Goal: Information Seeking & Learning: Learn about a topic

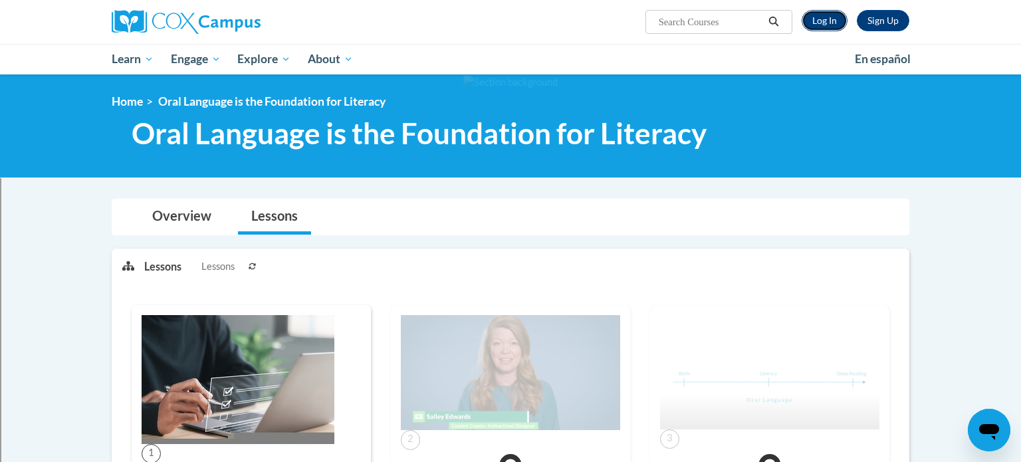
click at [835, 19] on link "Log In" at bounding box center [825, 20] width 46 height 21
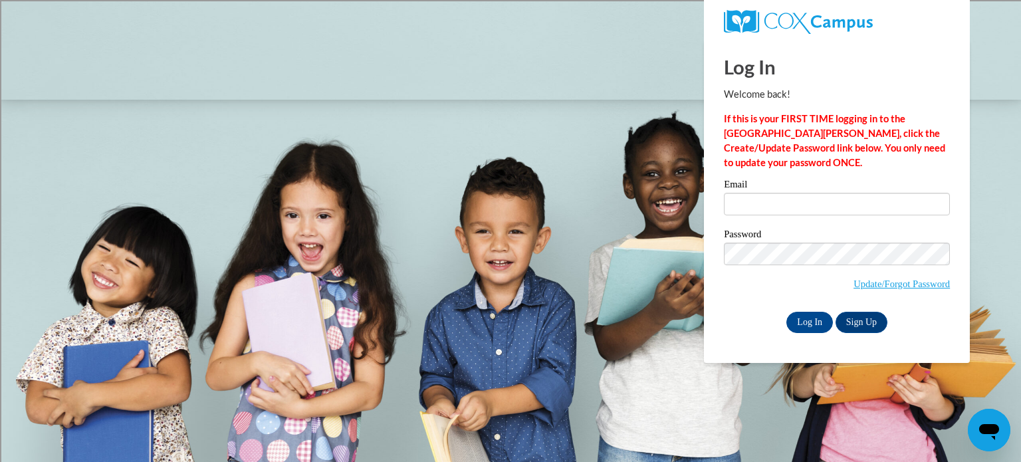
type input "[EMAIL_ADDRESS][PERSON_NAME][DOMAIN_NAME]"
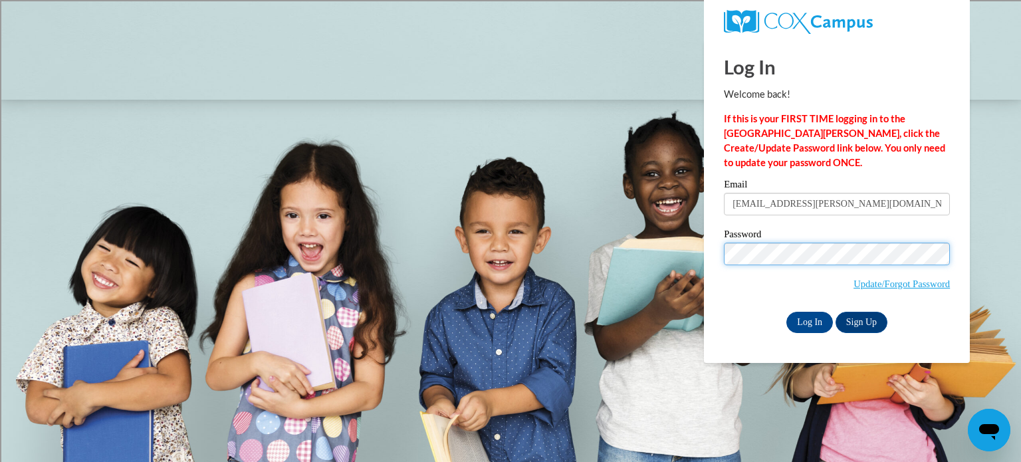
click at [786, 312] on input "Log In" at bounding box center [809, 322] width 47 height 21
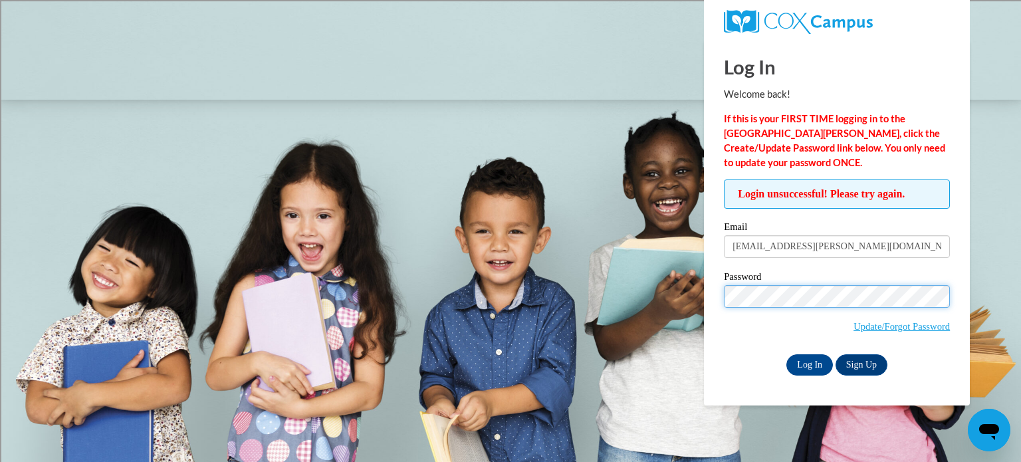
click at [786, 354] on input "Log In" at bounding box center [809, 364] width 47 height 21
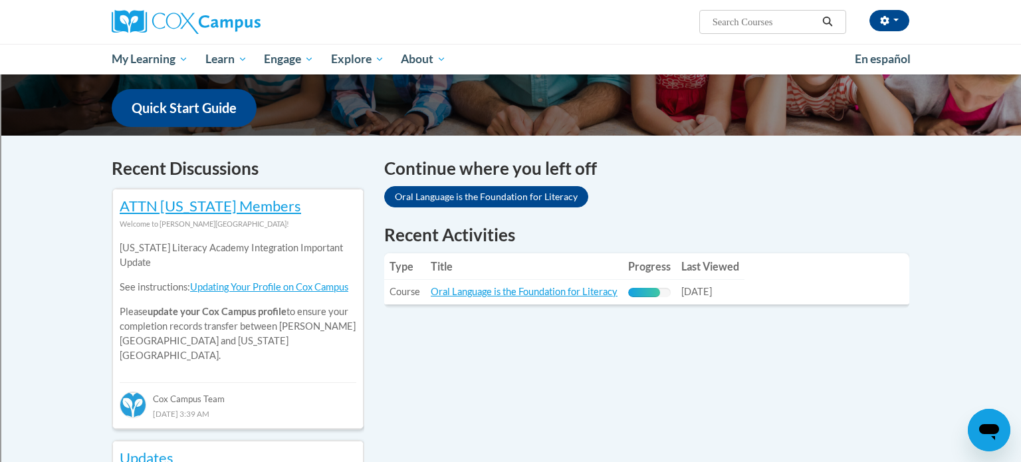
scroll to position [332, 0]
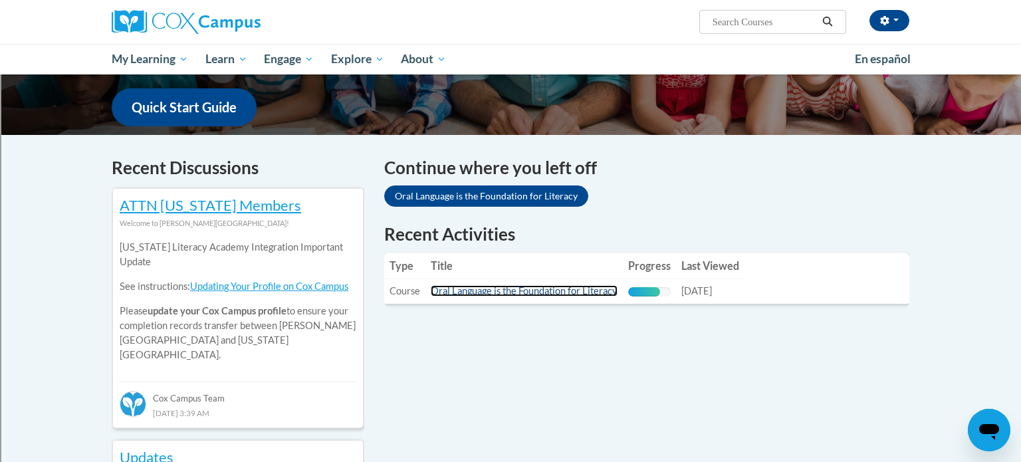
click at [484, 292] on link "Oral Language is the Foundation for Literacy" at bounding box center [524, 290] width 187 height 11
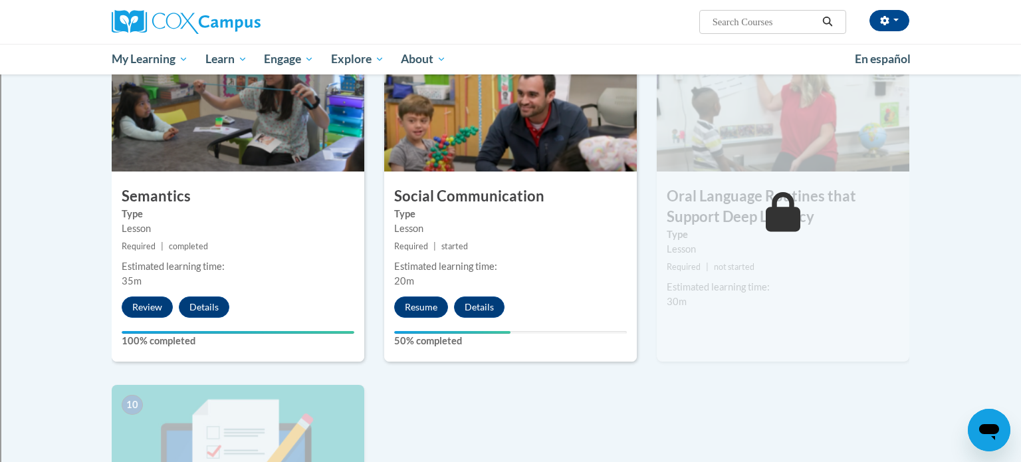
scroll to position [1045, 0]
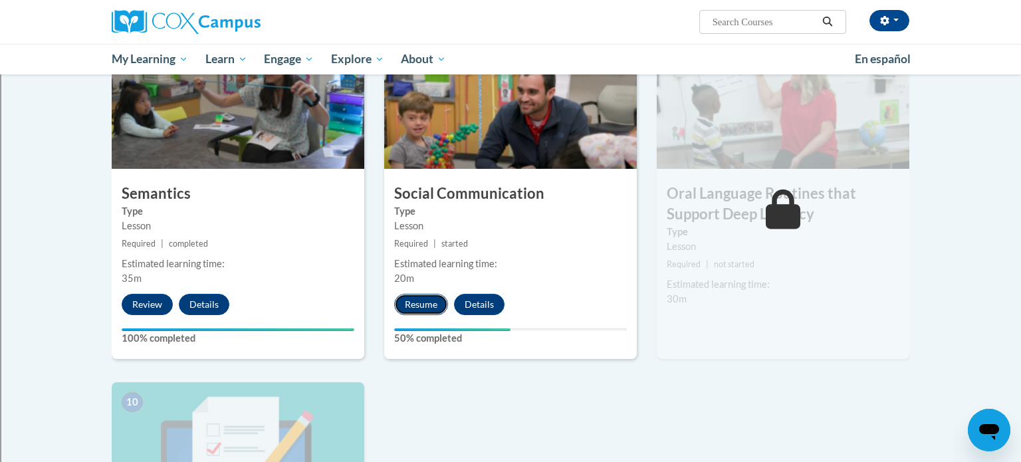
click at [429, 301] on button "Resume" at bounding box center [421, 304] width 54 height 21
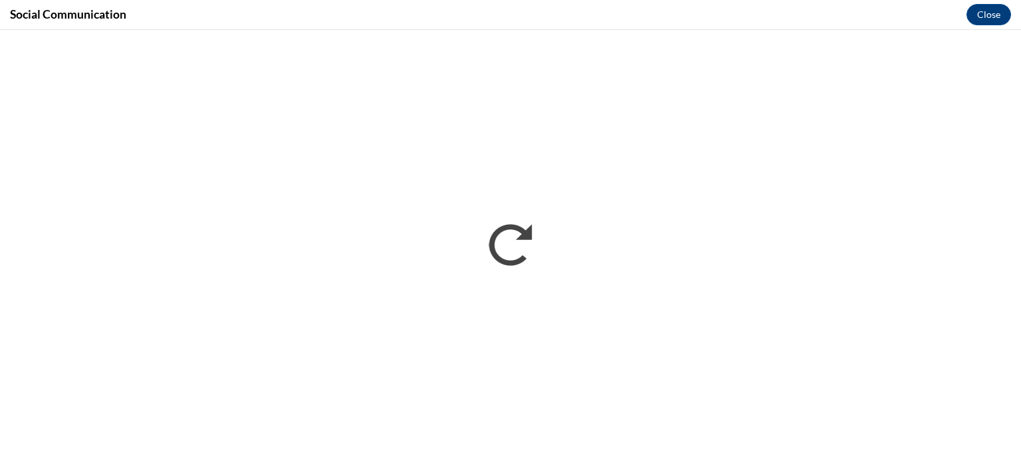
scroll to position [0, 0]
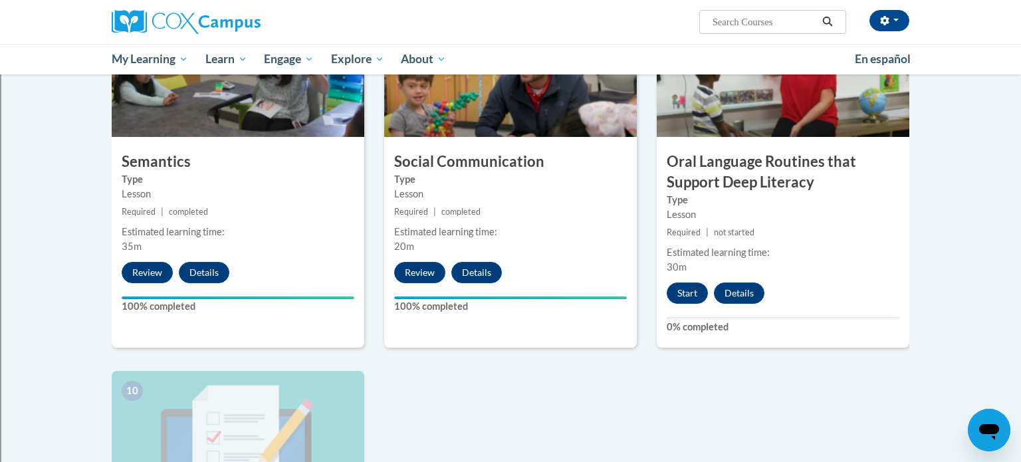
scroll to position [1067, 0]
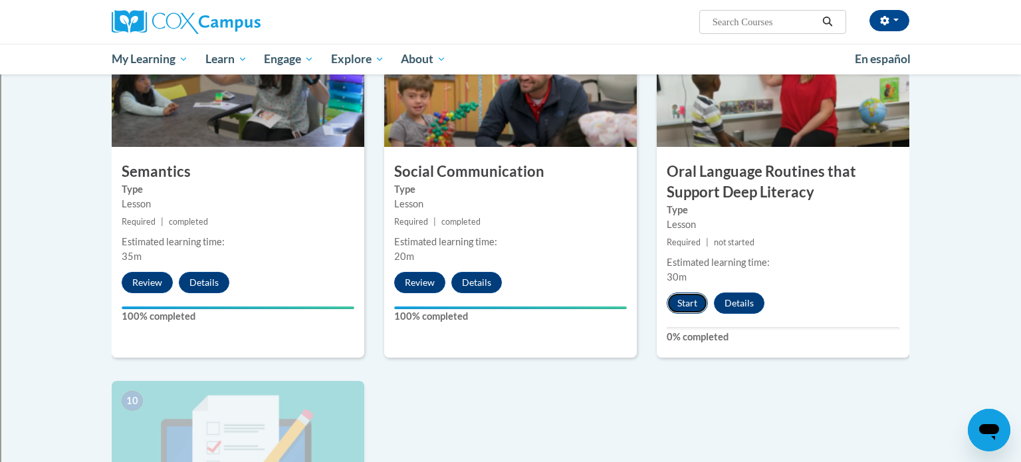
click at [682, 303] on button "Start" at bounding box center [687, 302] width 41 height 21
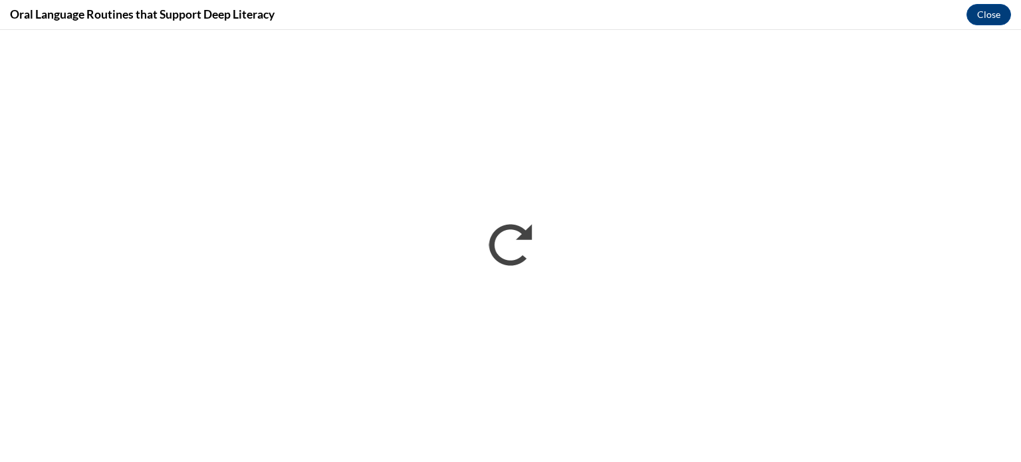
scroll to position [0, 0]
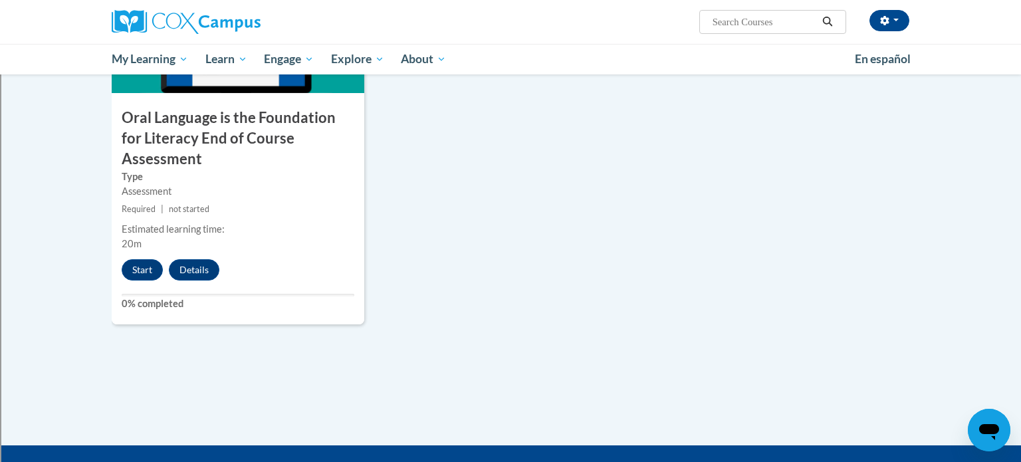
scroll to position [1477, 0]
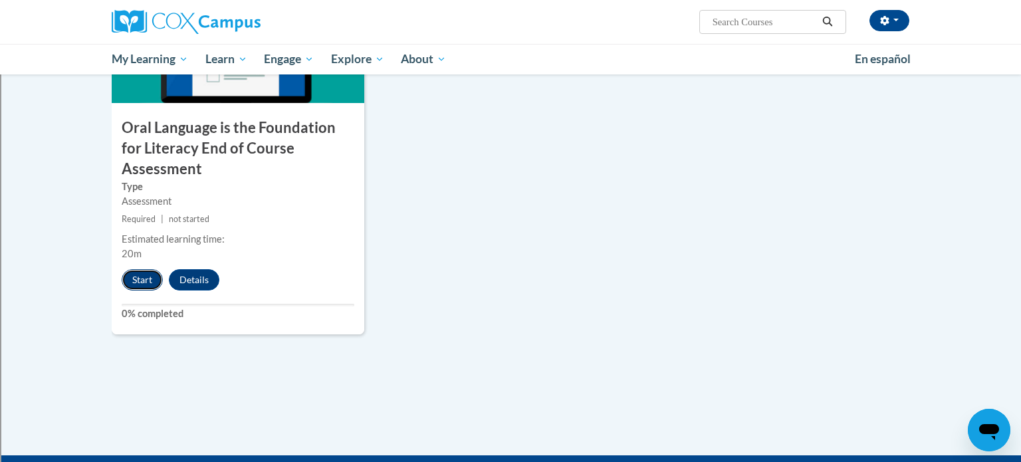
click at [144, 269] on button "Start" at bounding box center [142, 279] width 41 height 21
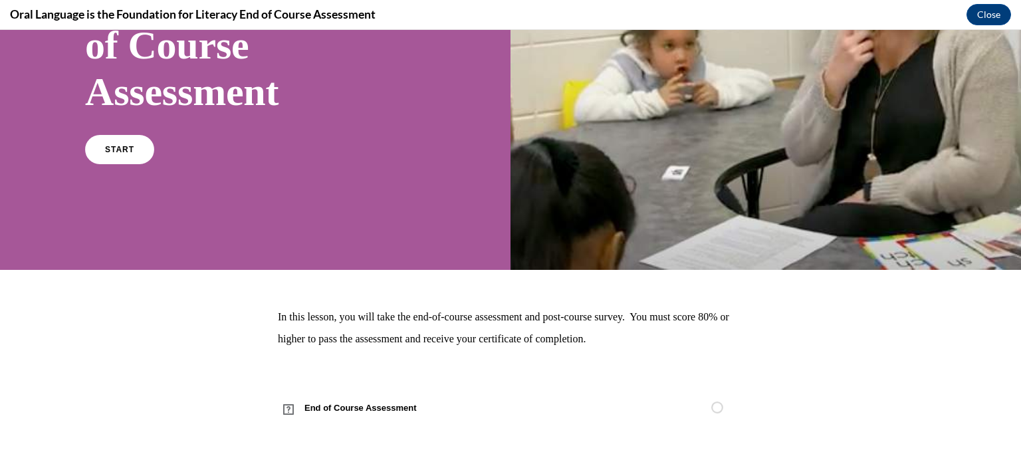
scroll to position [64, 0]
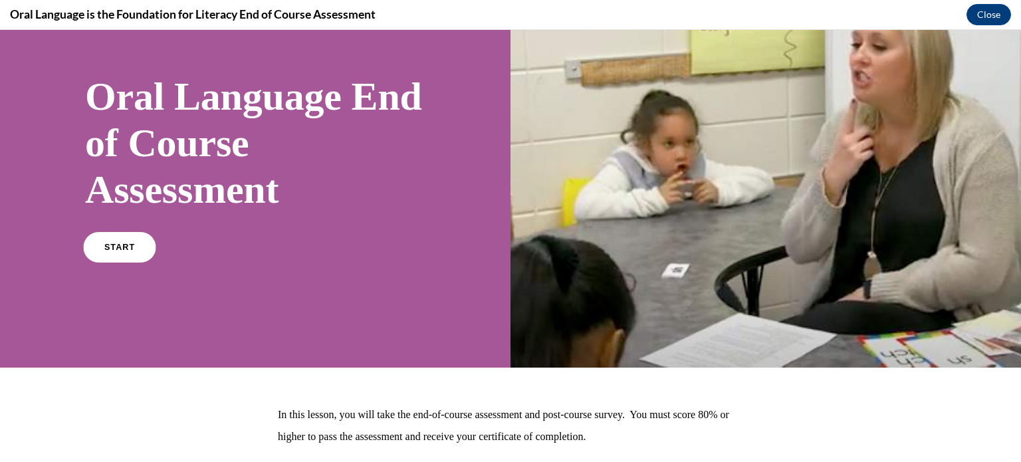
click at [141, 257] on link "START" at bounding box center [119, 247] width 72 height 31
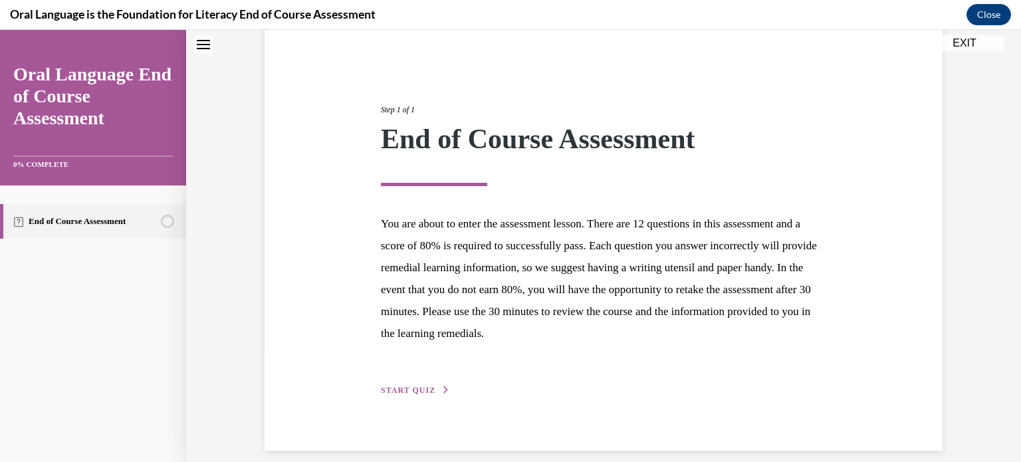
scroll to position [126, 0]
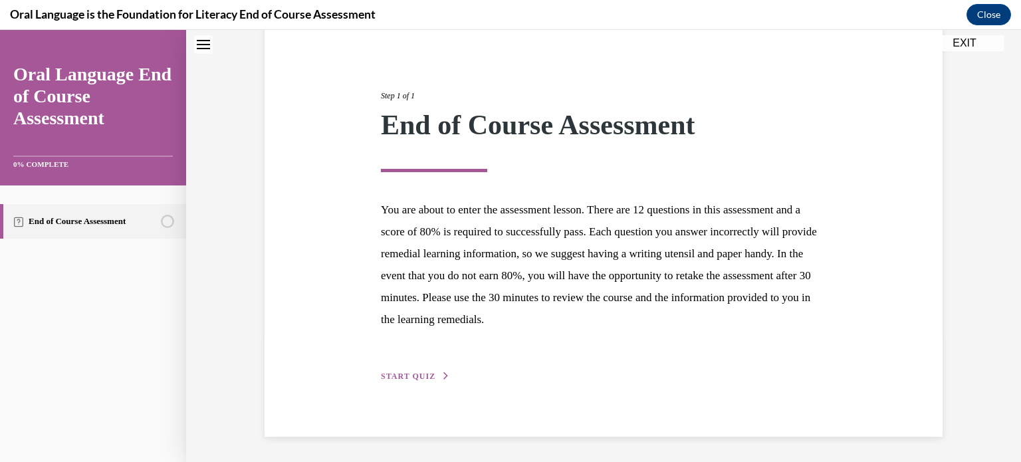
click at [424, 376] on span "START QUIZ" at bounding box center [408, 376] width 54 height 9
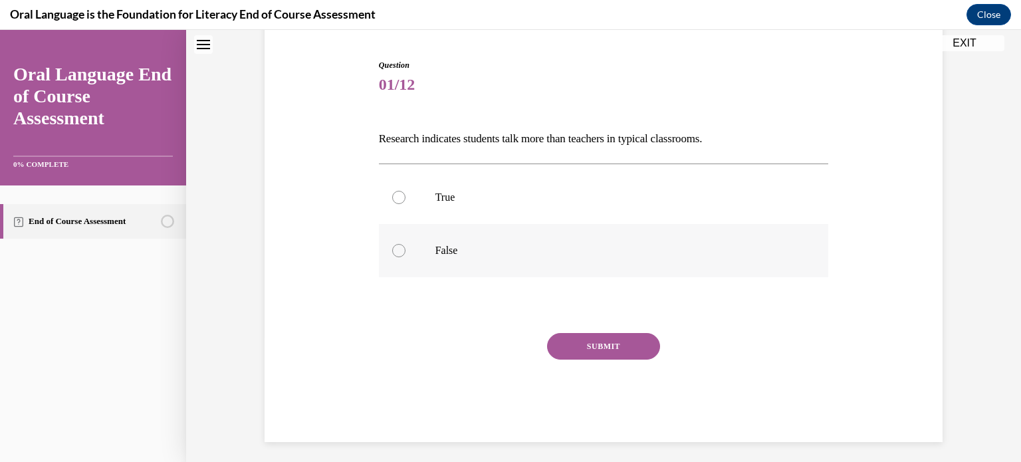
click at [471, 244] on p "False" at bounding box center [615, 250] width 360 height 13
click at [405, 244] on input "False" at bounding box center [398, 250] width 13 height 13
radio input "true"
click at [613, 352] on button "SUBMIT" at bounding box center [603, 346] width 113 height 27
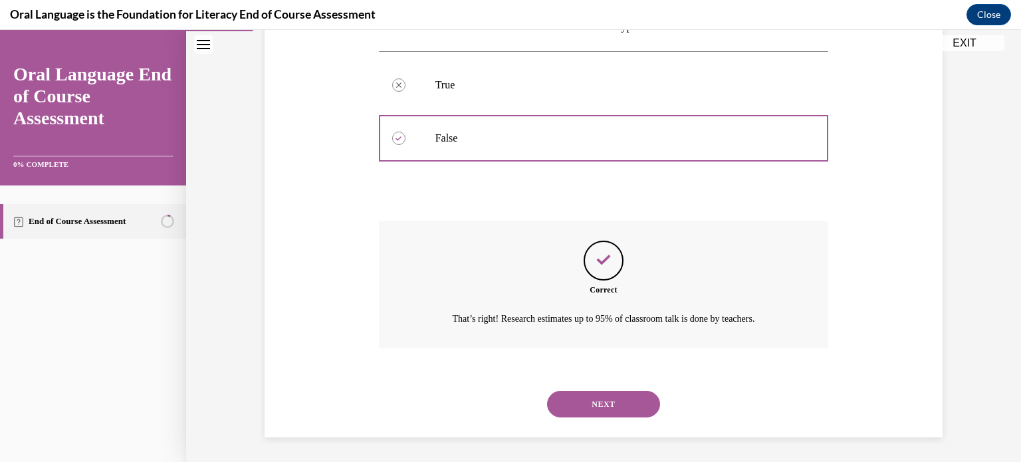
scroll to position [239, 0]
click at [639, 404] on button "NEXT" at bounding box center [603, 402] width 113 height 27
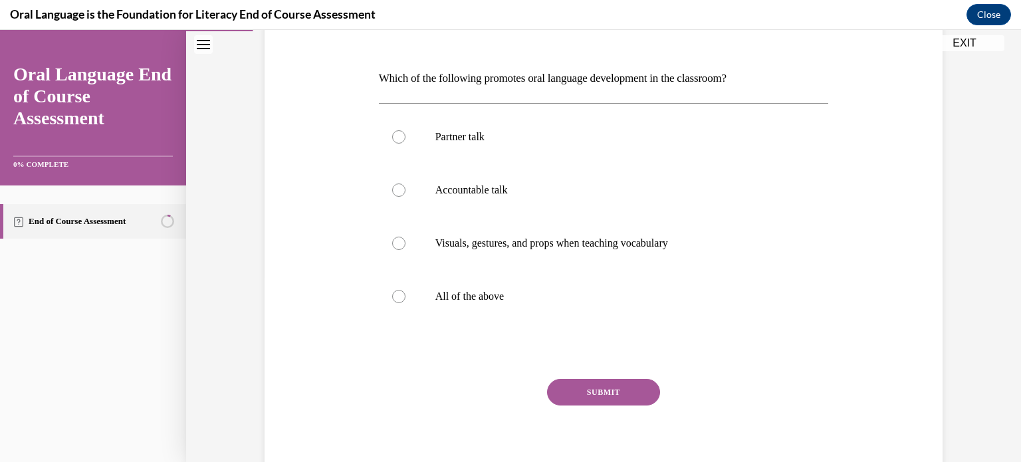
scroll to position [187, 0]
click at [402, 293] on div at bounding box center [398, 295] width 13 height 13
click at [402, 293] on input "All of the above" at bounding box center [398, 295] width 13 height 13
radio input "true"
click at [641, 389] on button "SUBMIT" at bounding box center [603, 391] width 113 height 27
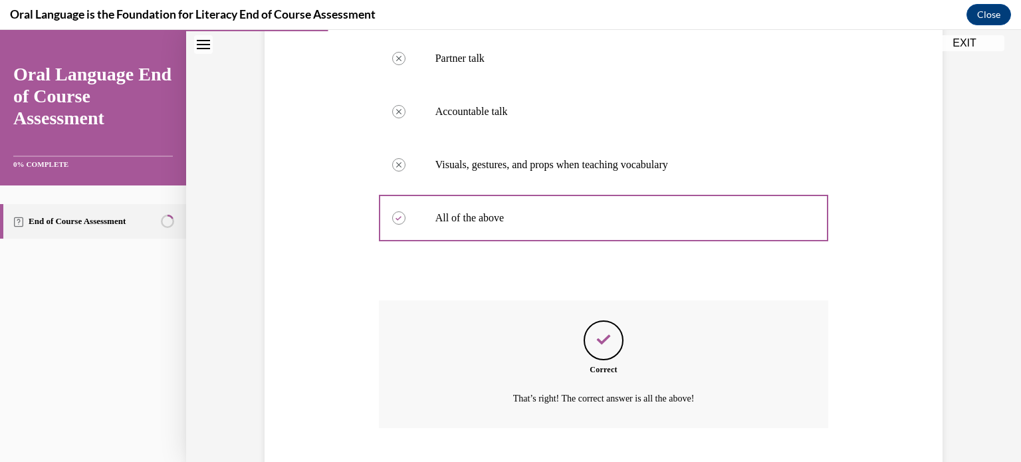
scroll to position [346, 0]
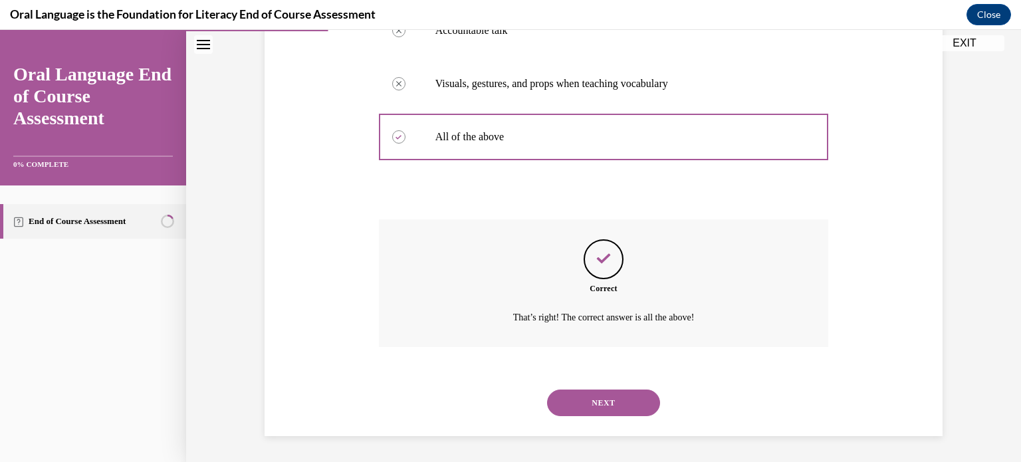
click at [643, 403] on button "NEXT" at bounding box center [603, 402] width 113 height 27
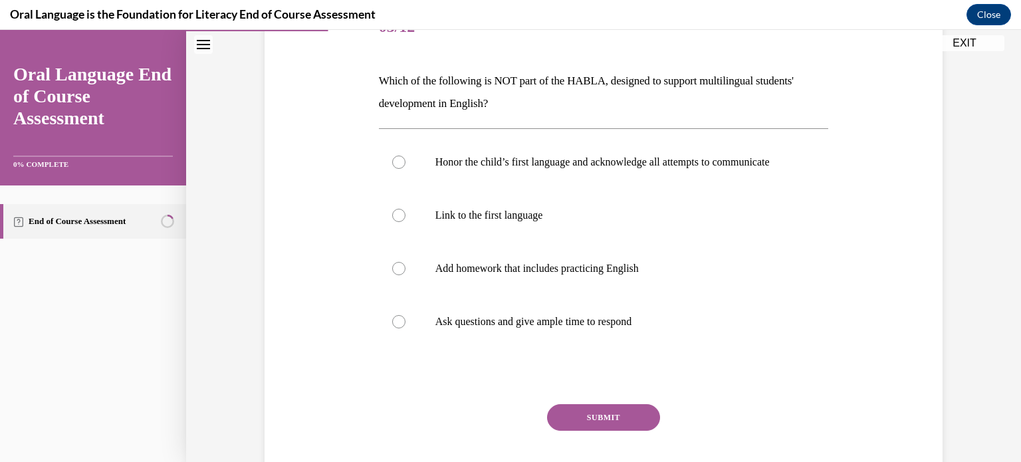
scroll to position [187, 0]
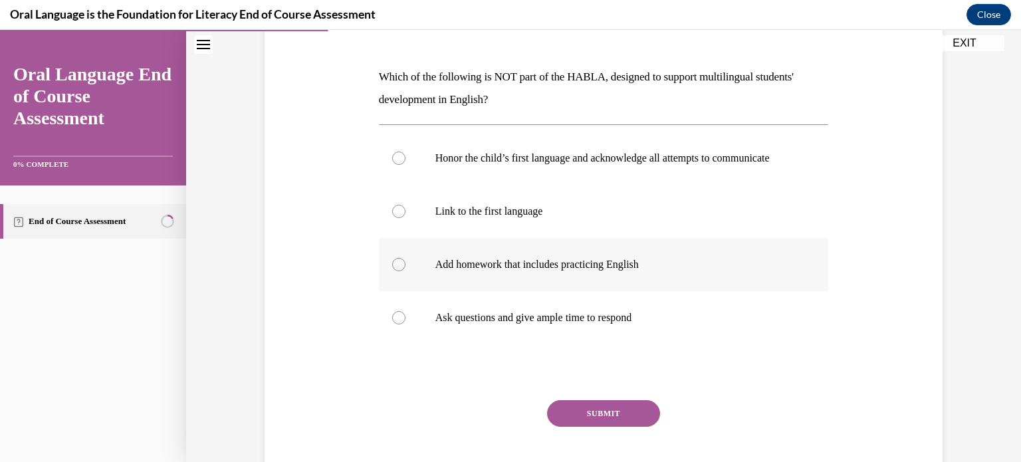
click at [391, 276] on label "Add homework that includes practicing English" at bounding box center [604, 264] width 450 height 53
click at [392, 271] on input "Add homework that includes practicing English" at bounding box center [398, 264] width 13 height 13
radio input "true"
click at [592, 418] on button "SUBMIT" at bounding box center [603, 413] width 113 height 27
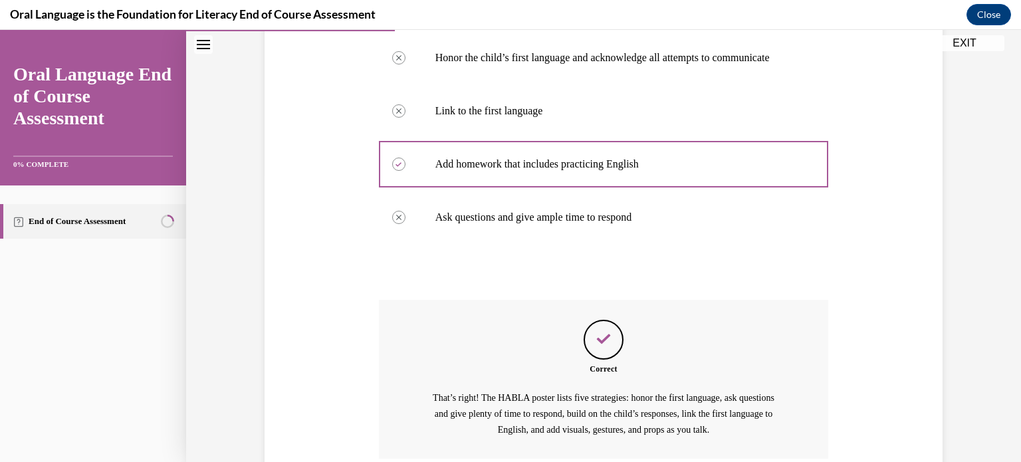
scroll to position [413, 0]
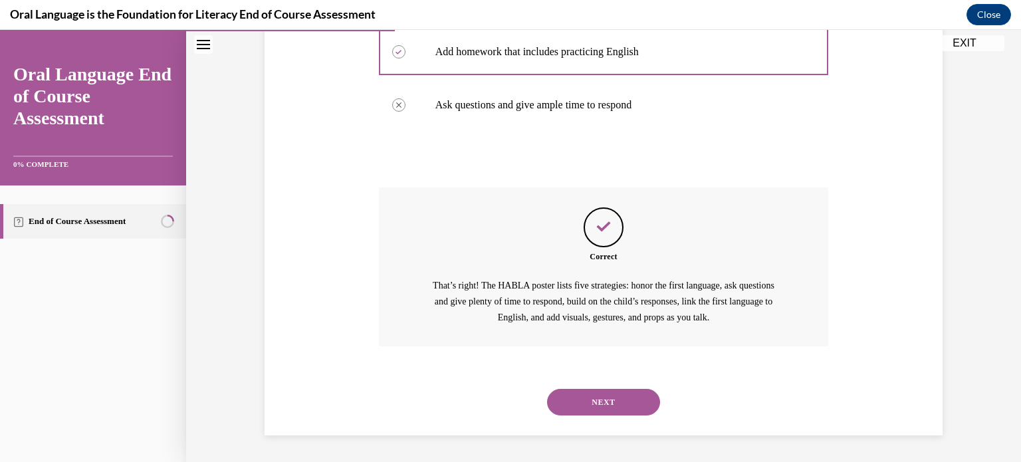
click at [600, 400] on button "NEXT" at bounding box center [603, 402] width 113 height 27
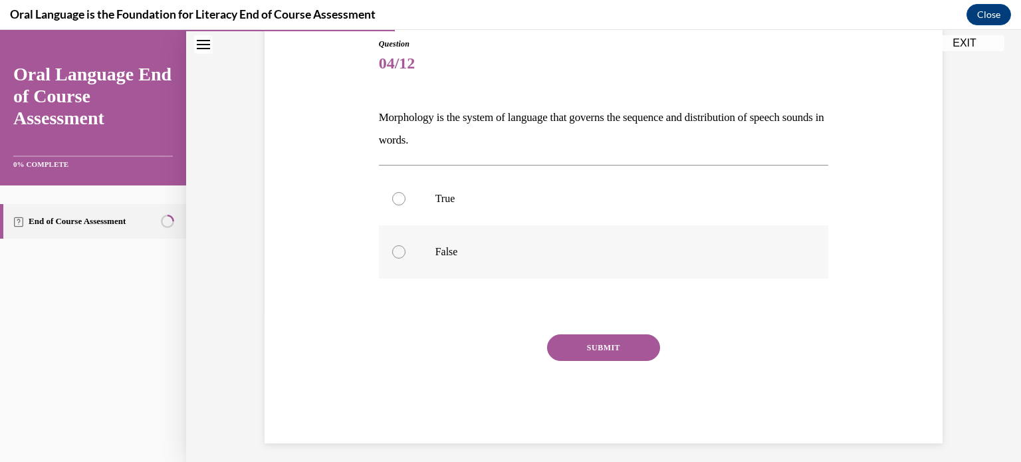
click at [395, 247] on div at bounding box center [398, 251] width 13 height 13
click at [395, 247] on input "False" at bounding box center [398, 251] width 13 height 13
radio input "true"
click at [611, 352] on button "SUBMIT" at bounding box center [603, 347] width 113 height 27
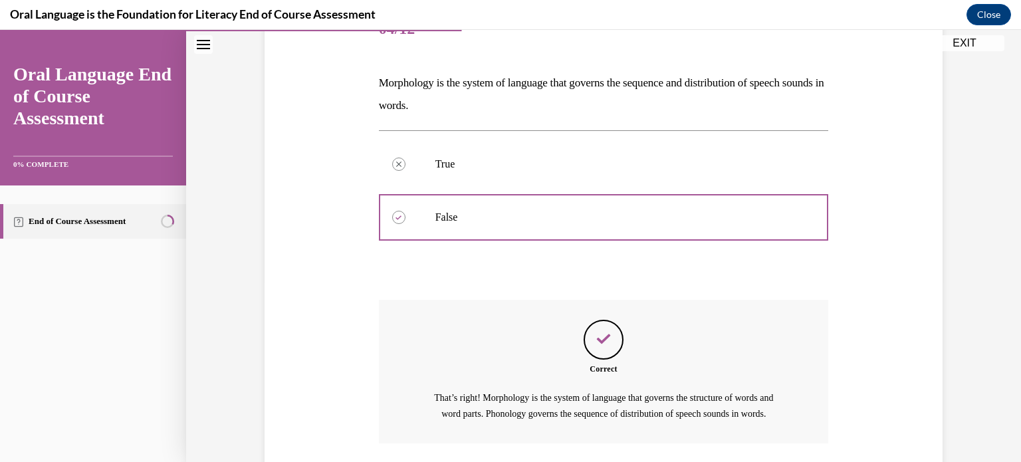
scroll to position [293, 0]
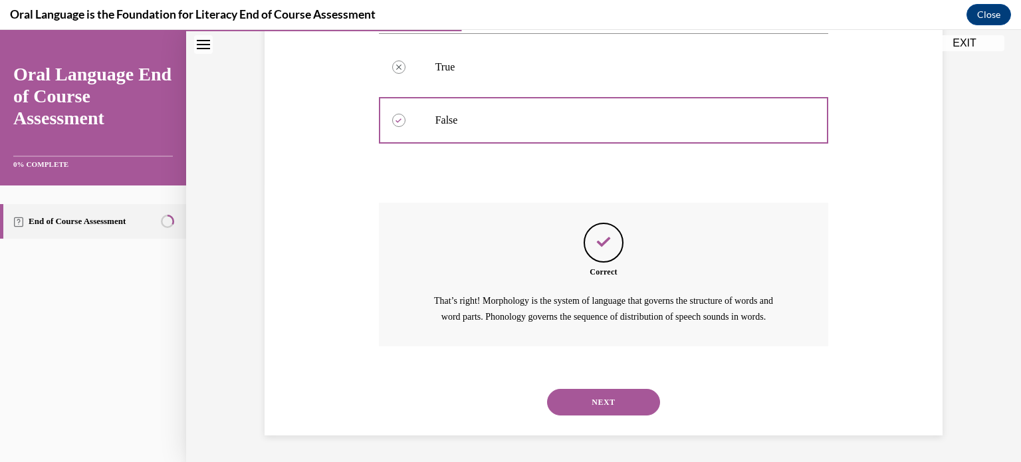
click at [593, 402] on button "NEXT" at bounding box center [603, 402] width 113 height 27
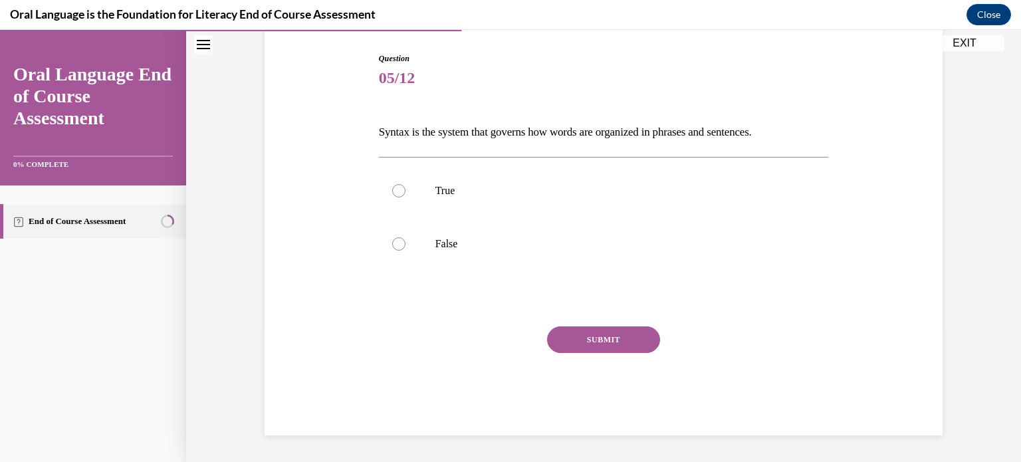
scroll to position [132, 0]
click at [409, 187] on label "True" at bounding box center [604, 191] width 450 height 53
click at [405, 187] on input "True" at bounding box center [398, 191] width 13 height 13
radio input "true"
click at [603, 338] on button "SUBMIT" at bounding box center [603, 340] width 113 height 27
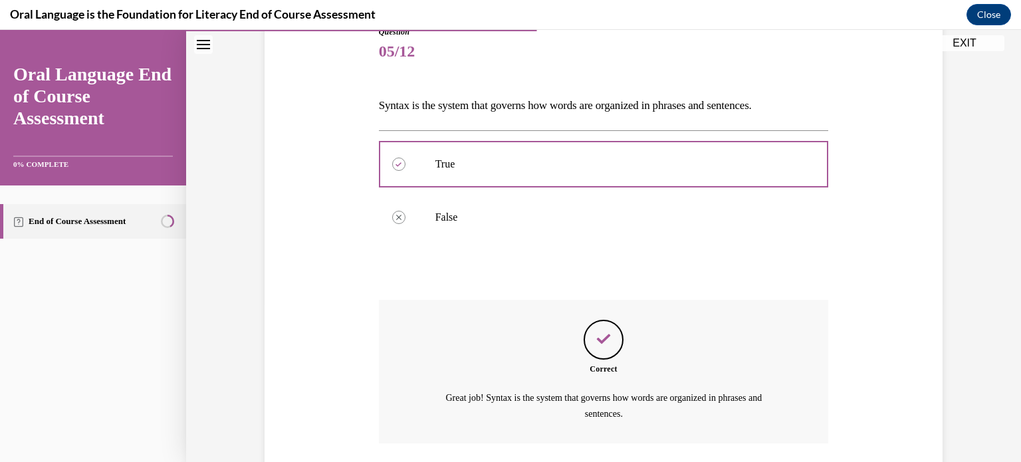
scroll to position [255, 0]
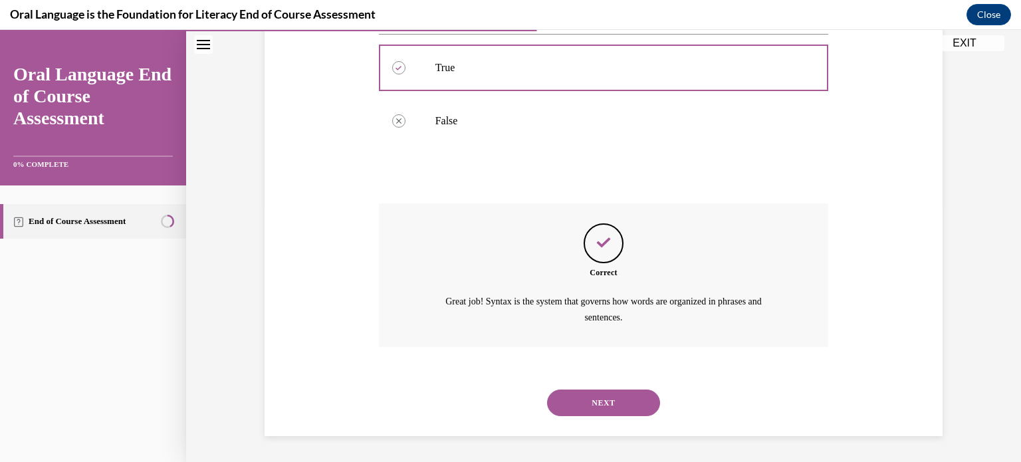
click at [629, 402] on button "NEXT" at bounding box center [603, 402] width 113 height 27
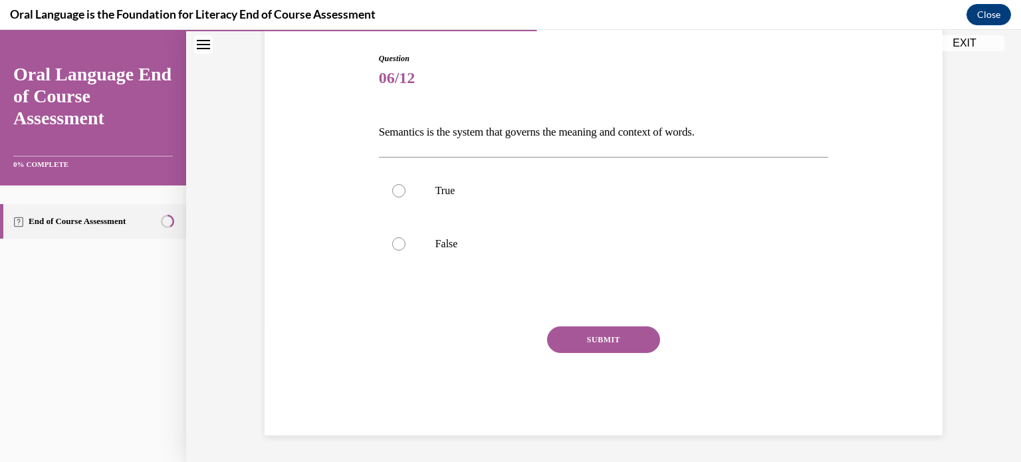
scroll to position [132, 0]
click at [402, 187] on div at bounding box center [398, 191] width 13 height 13
click at [402, 187] on input "True" at bounding box center [398, 191] width 13 height 13
radio input "true"
click at [623, 339] on button "SUBMIT" at bounding box center [603, 340] width 113 height 27
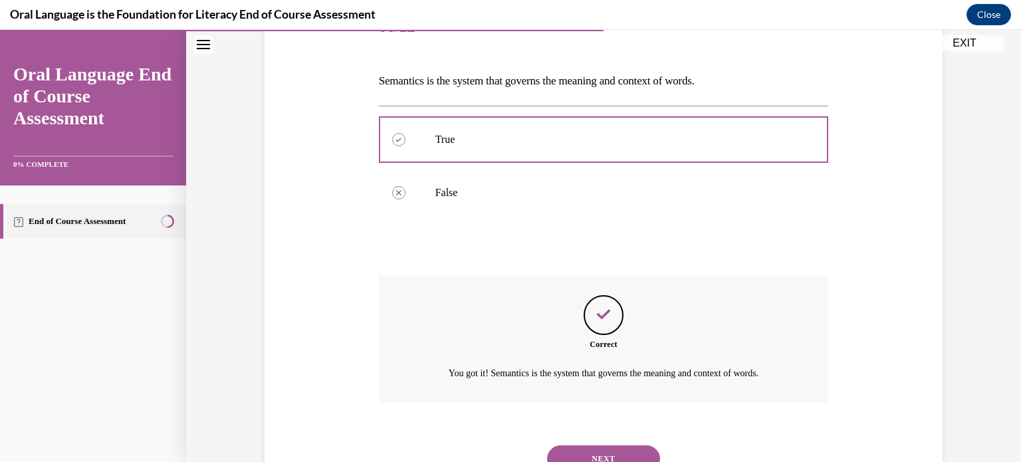
scroll to position [239, 0]
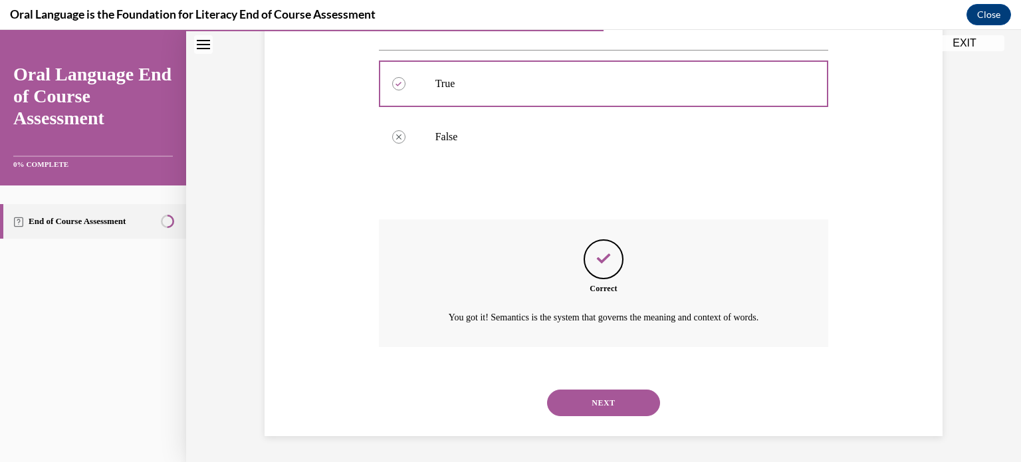
click at [639, 390] on button "NEXT" at bounding box center [603, 402] width 113 height 27
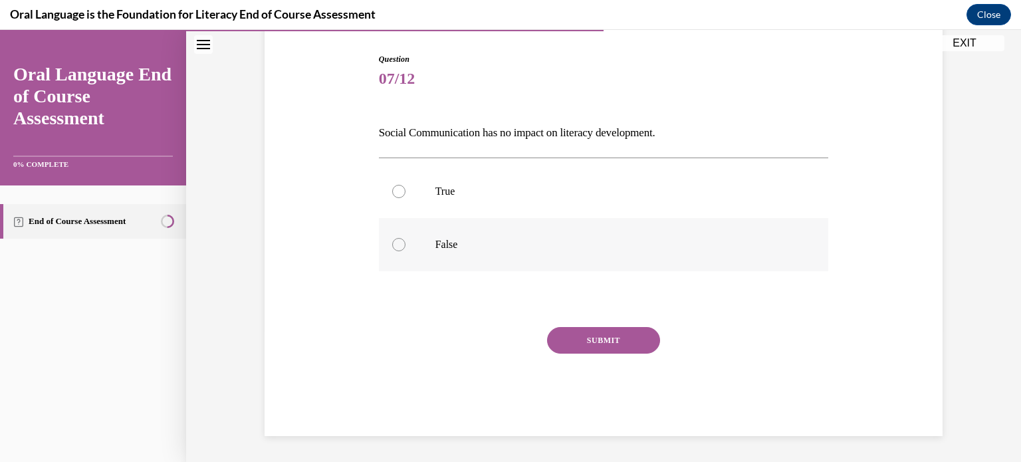
click at [403, 251] on label "False" at bounding box center [604, 244] width 450 height 53
click at [403, 251] on input "False" at bounding box center [398, 244] width 13 height 13
radio input "true"
click at [634, 340] on button "SUBMIT" at bounding box center [603, 340] width 113 height 27
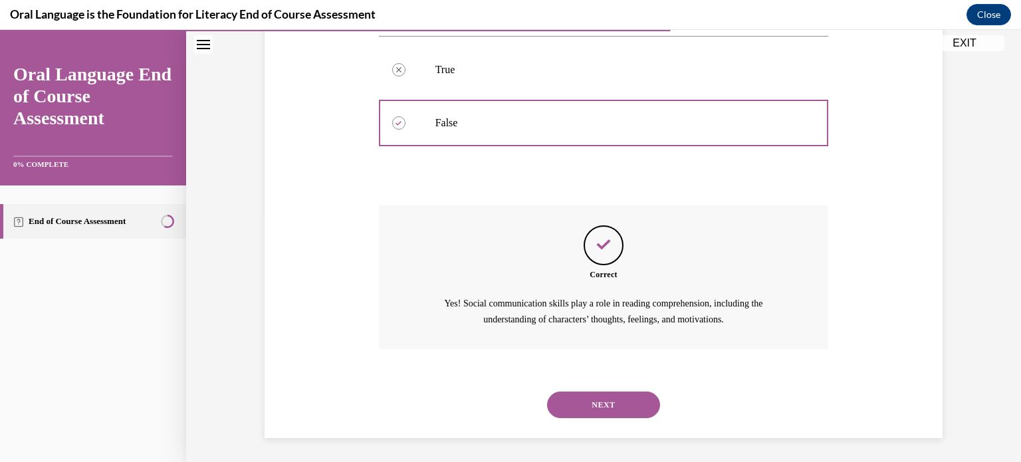
scroll to position [255, 0]
click at [644, 398] on button "NEXT" at bounding box center [603, 402] width 113 height 27
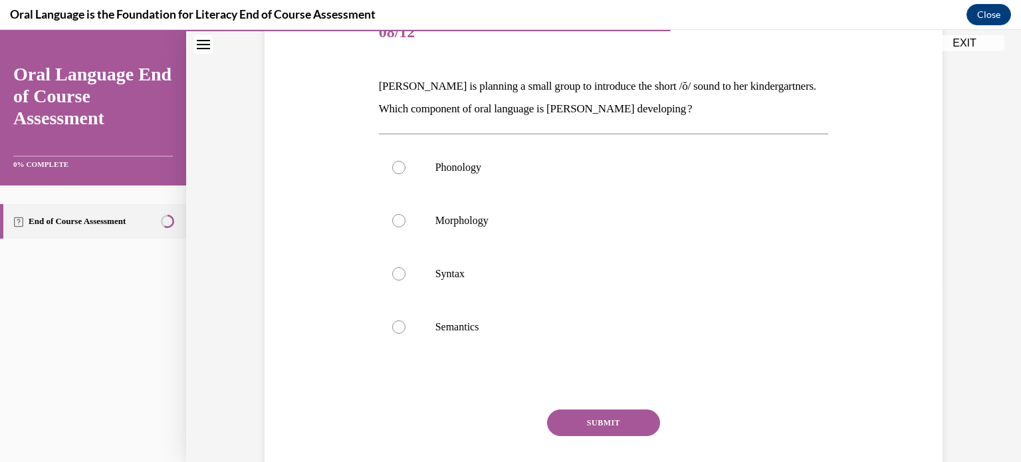
scroll to position [181, 0]
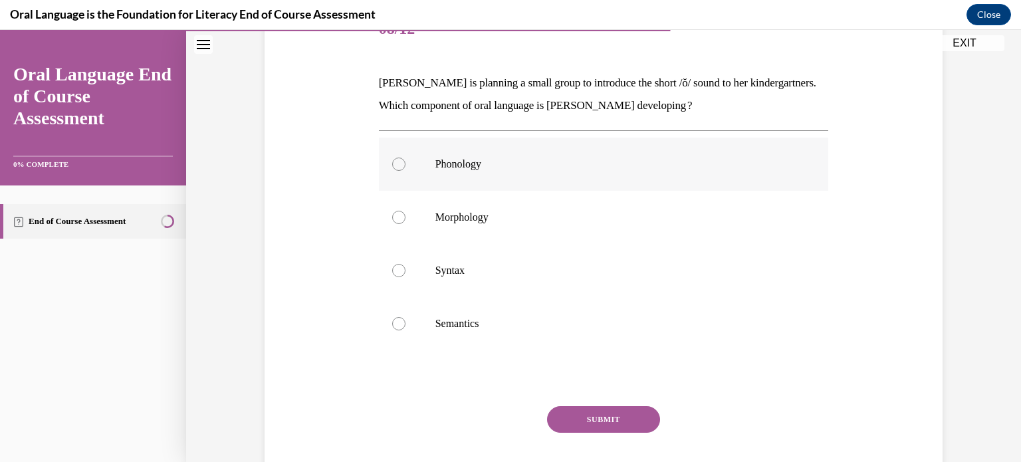
click at [397, 166] on div at bounding box center [398, 164] width 13 height 13
click at [397, 166] on input "Phonology" at bounding box center [398, 164] width 13 height 13
radio input "true"
click at [607, 419] on button "SUBMIT" at bounding box center [603, 419] width 113 height 27
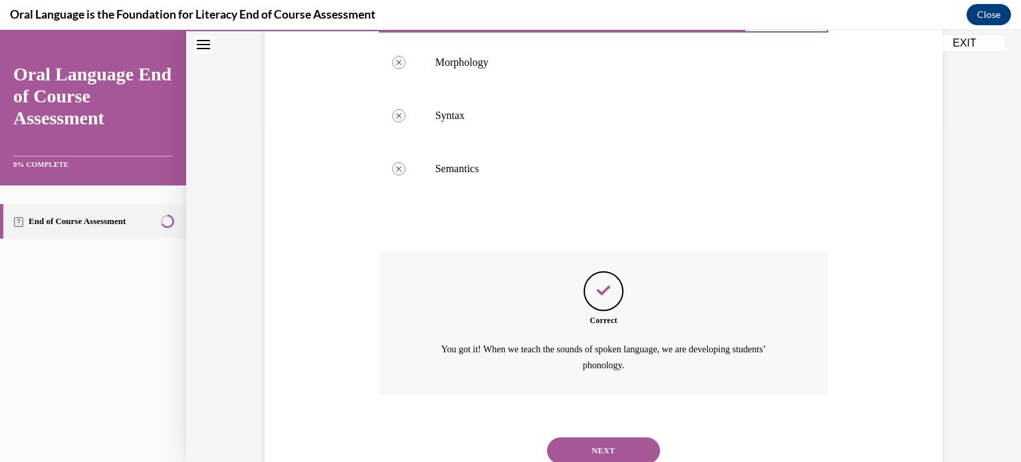
scroll to position [384, 0]
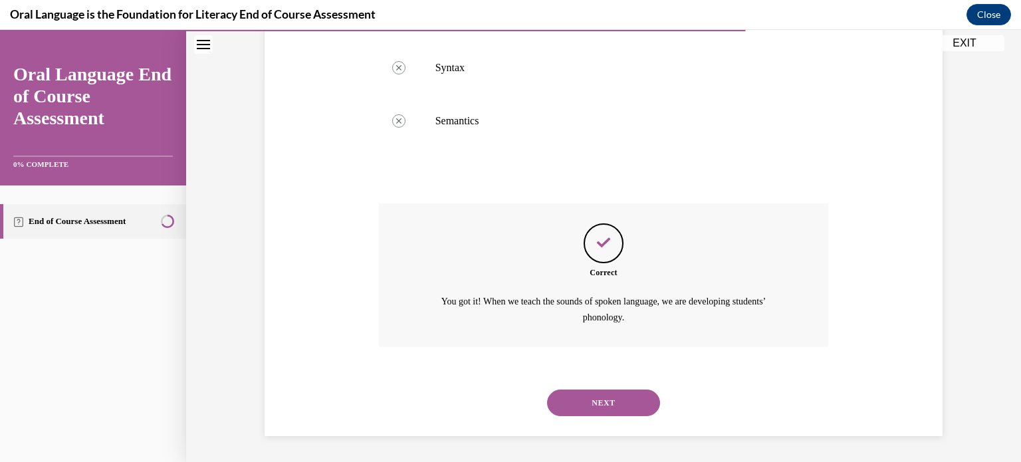
click at [637, 399] on button "NEXT" at bounding box center [603, 402] width 113 height 27
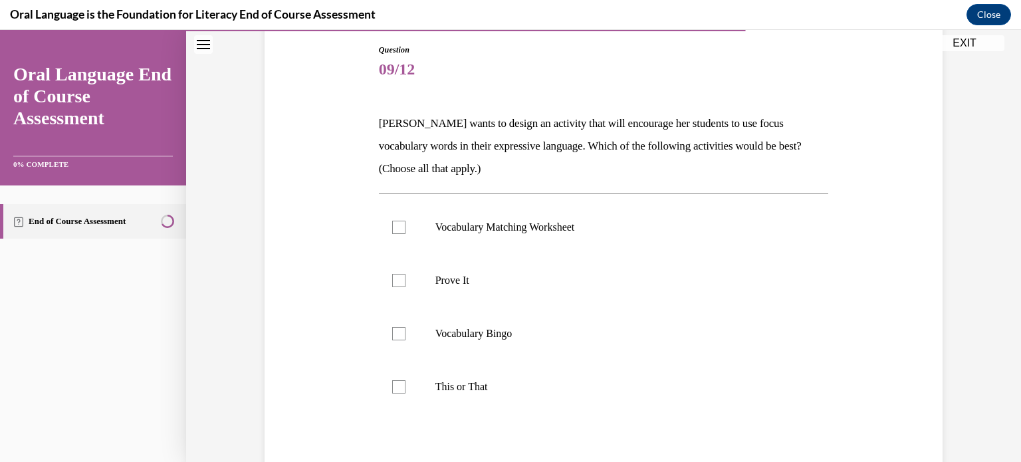
scroll to position [144, 0]
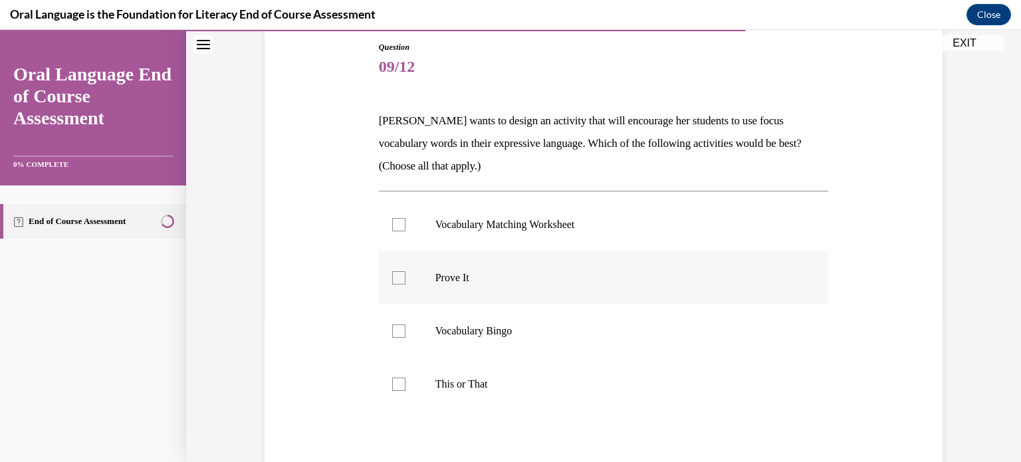
click at [395, 276] on div at bounding box center [398, 277] width 13 height 13
click at [395, 276] on input "Prove It" at bounding box center [398, 277] width 13 height 13
checkbox input "true"
click at [403, 381] on div at bounding box center [398, 383] width 13 height 13
click at [403, 381] on input "This or That" at bounding box center [398, 383] width 13 height 13
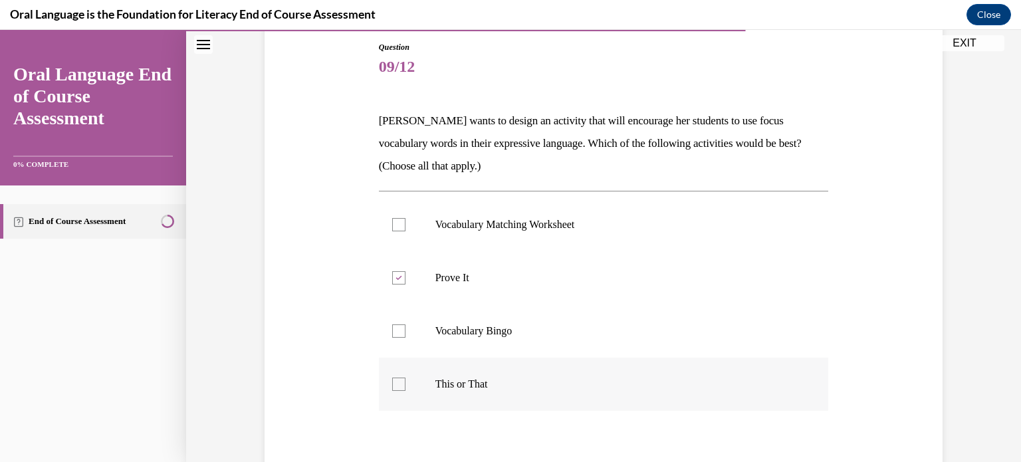
checkbox input "true"
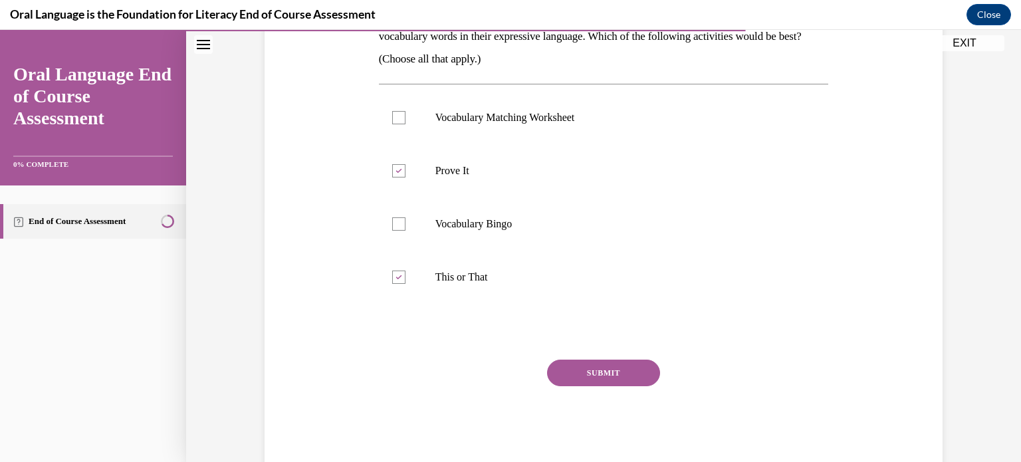
click at [593, 374] on button "SUBMIT" at bounding box center [603, 373] width 113 height 27
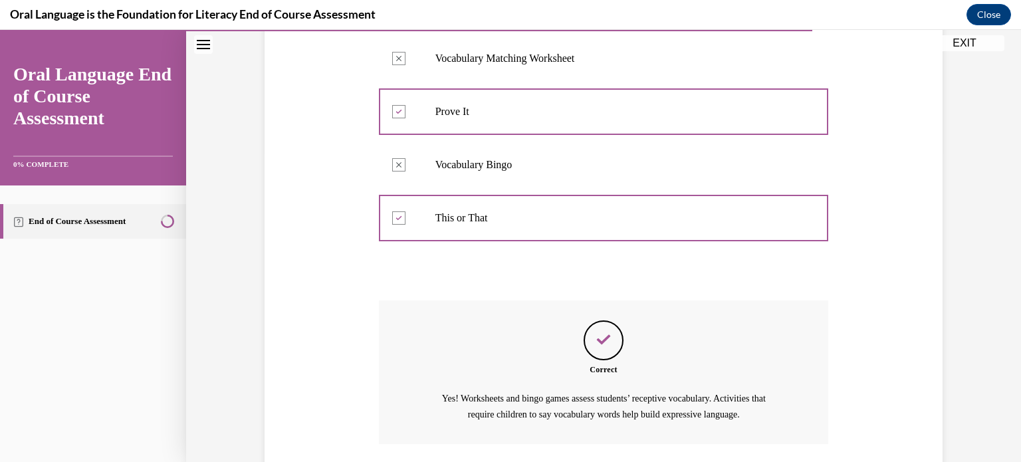
scroll to position [407, 0]
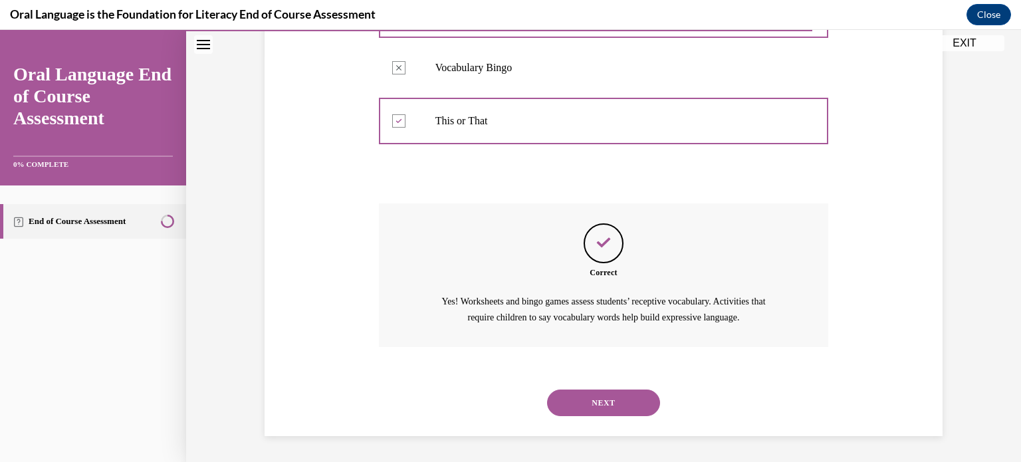
click at [633, 408] on button "NEXT" at bounding box center [603, 402] width 113 height 27
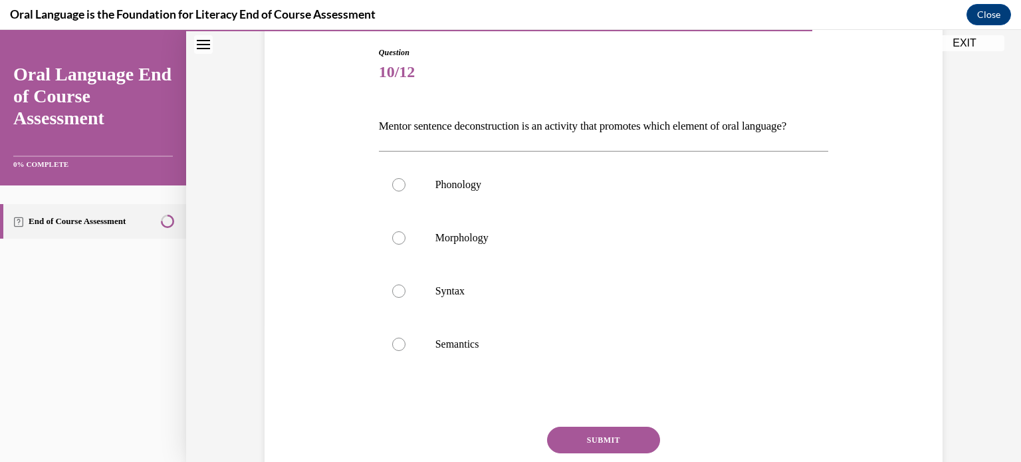
scroll to position [144, 0]
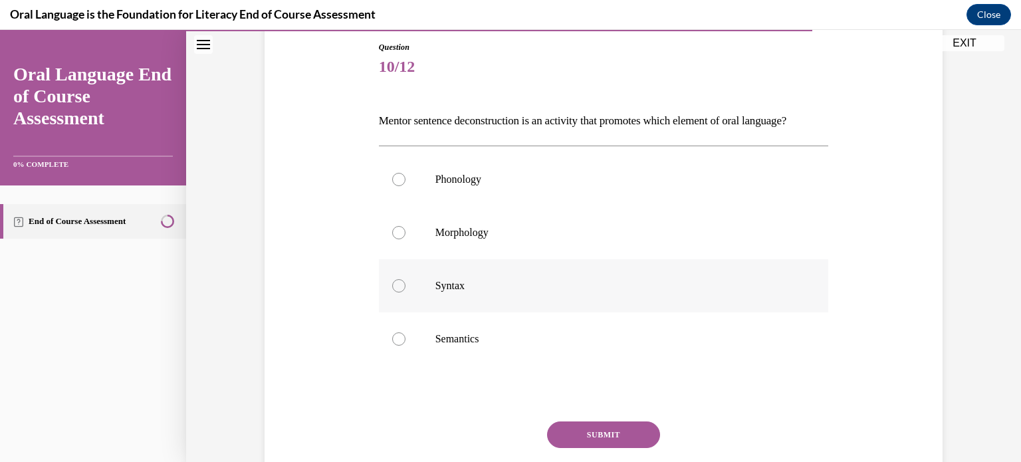
click at [401, 292] on div at bounding box center [398, 285] width 13 height 13
click at [401, 292] on input "Syntax" at bounding box center [398, 285] width 13 height 13
radio input "true"
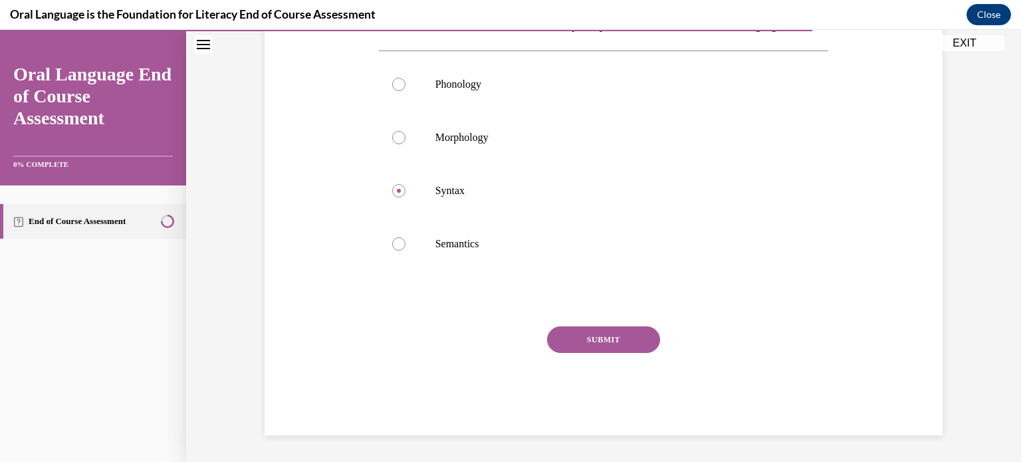
scroll to position [261, 0]
click at [599, 349] on button "SUBMIT" at bounding box center [603, 339] width 113 height 27
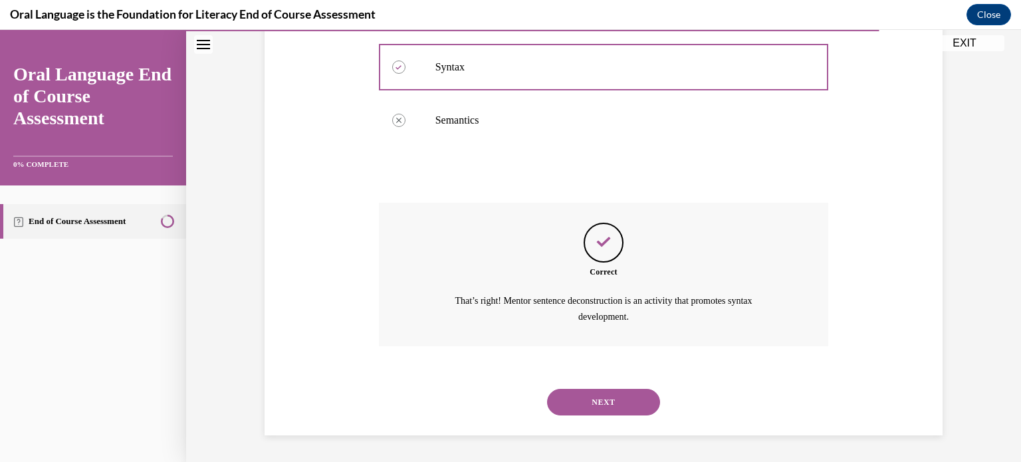
scroll to position [384, 0]
click at [597, 405] on button "NEXT" at bounding box center [603, 402] width 113 height 27
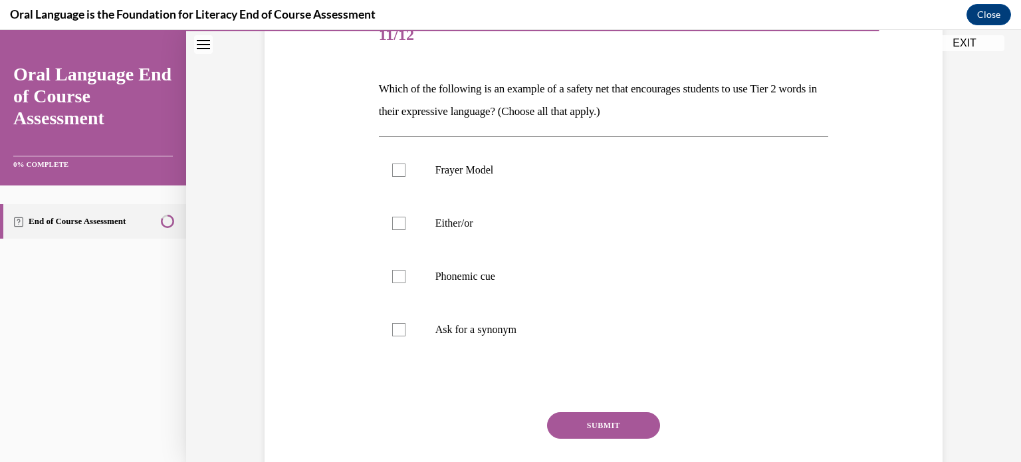
scroll to position [180, 0]
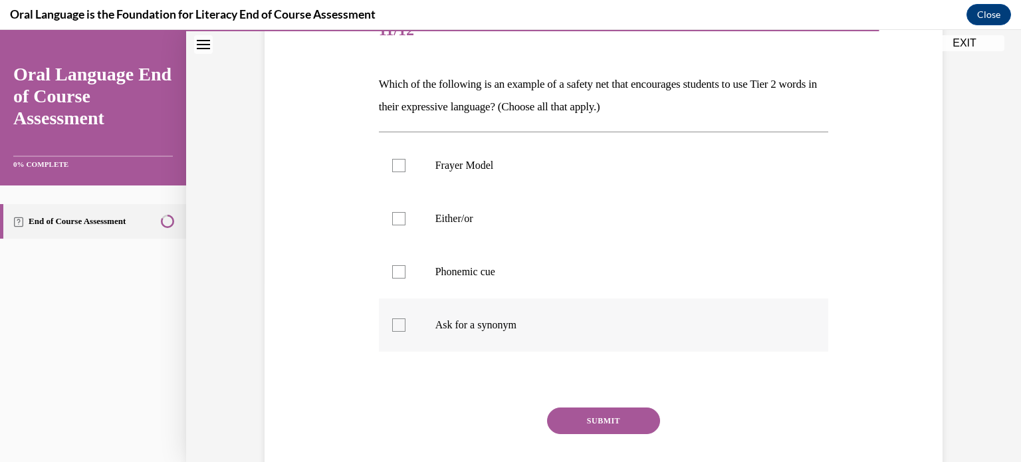
click at [398, 320] on div at bounding box center [398, 324] width 13 height 13
click at [398, 320] on input "Ask for a synonym" at bounding box center [398, 324] width 13 height 13
checkbox input "true"
click at [393, 269] on div at bounding box center [398, 271] width 13 height 13
click at [393, 269] on input "Phonemic cue" at bounding box center [398, 271] width 13 height 13
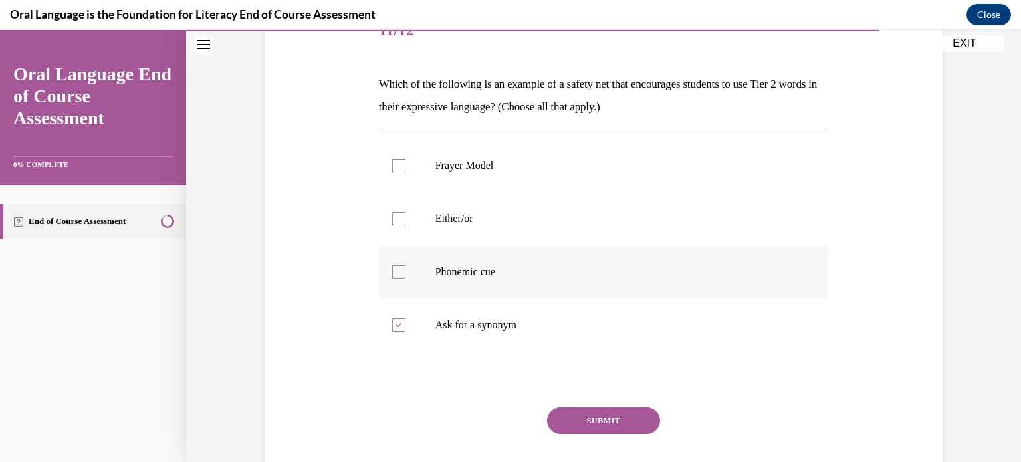
checkbox input "true"
click at [397, 223] on div at bounding box center [398, 218] width 13 height 13
click at [397, 223] on input "Either/or" at bounding box center [398, 218] width 13 height 13
checkbox input "true"
click at [566, 423] on button "SUBMIT" at bounding box center [603, 420] width 113 height 27
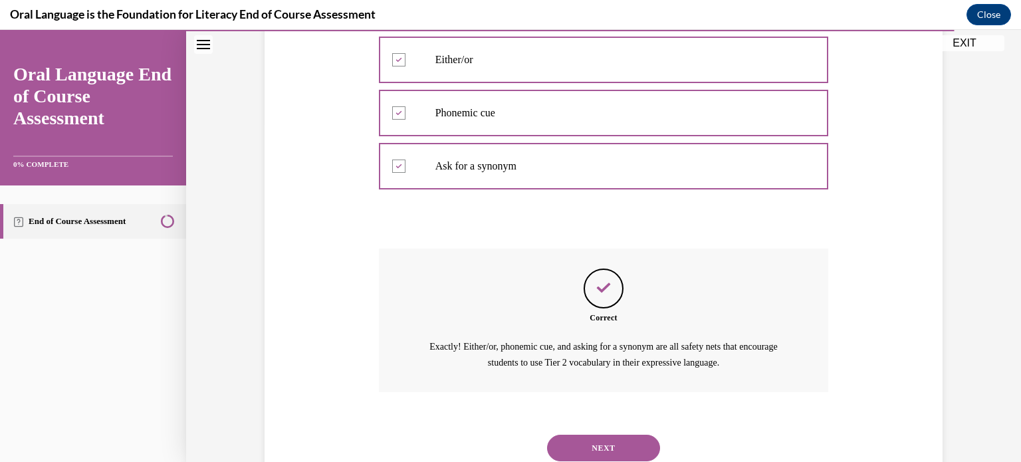
scroll to position [384, 0]
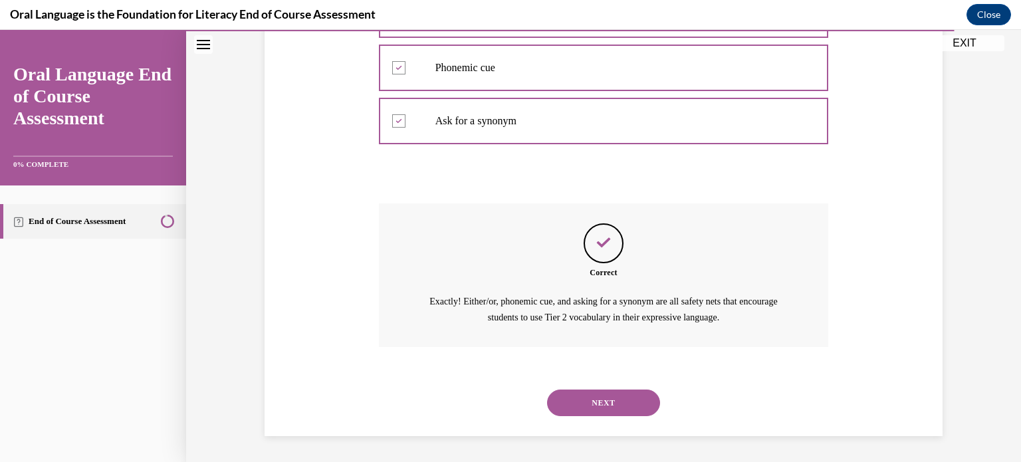
click at [634, 395] on button "NEXT" at bounding box center [603, 402] width 113 height 27
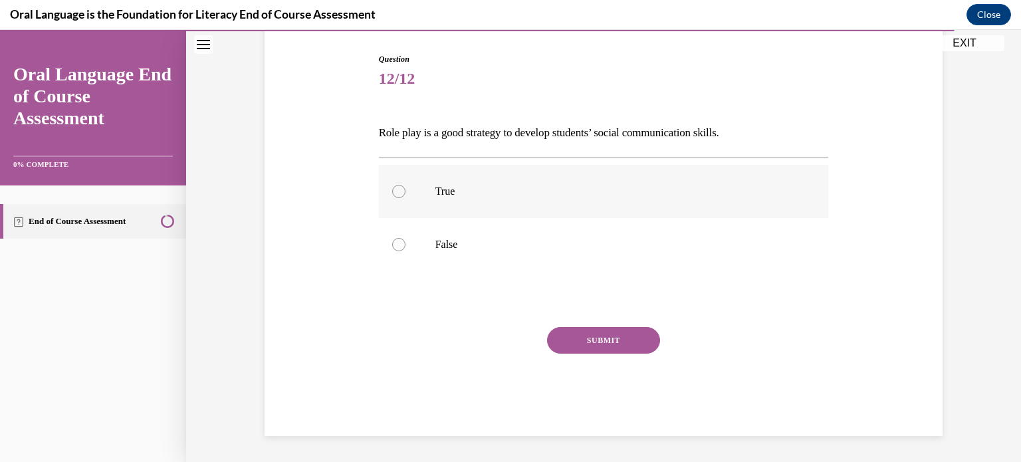
click at [468, 179] on label "True" at bounding box center [604, 191] width 450 height 53
click at [405, 185] on input "True" at bounding box center [398, 191] width 13 height 13
radio input "true"
click at [609, 346] on button "SUBMIT" at bounding box center [603, 340] width 113 height 27
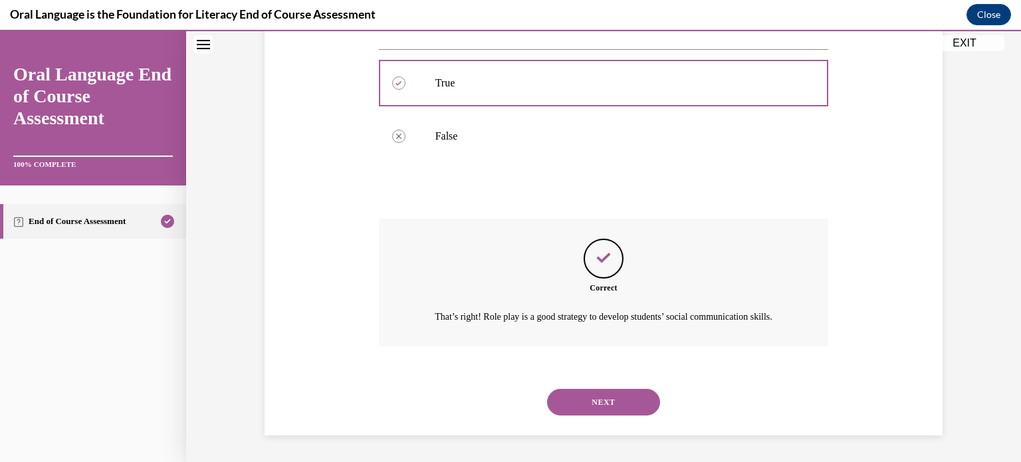
scroll to position [255, 0]
click at [619, 404] on button "NEXT" at bounding box center [603, 402] width 113 height 27
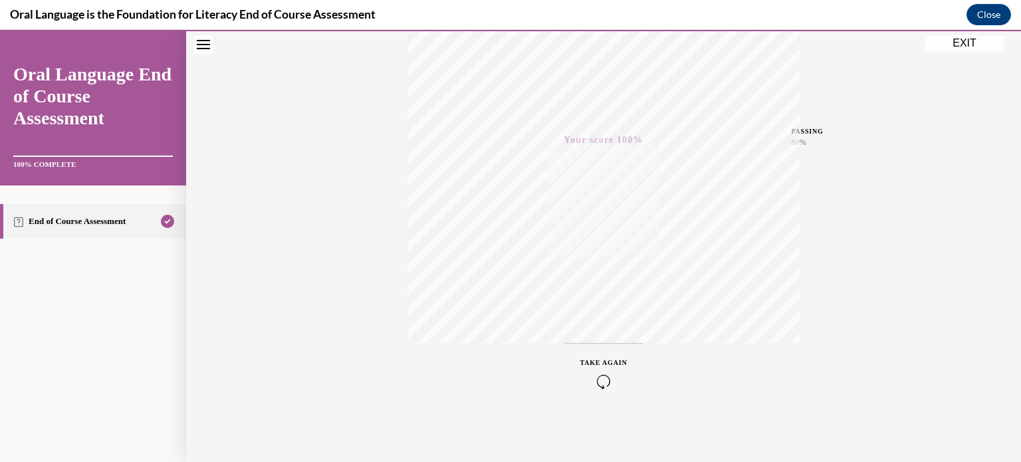
scroll to position [0, 0]
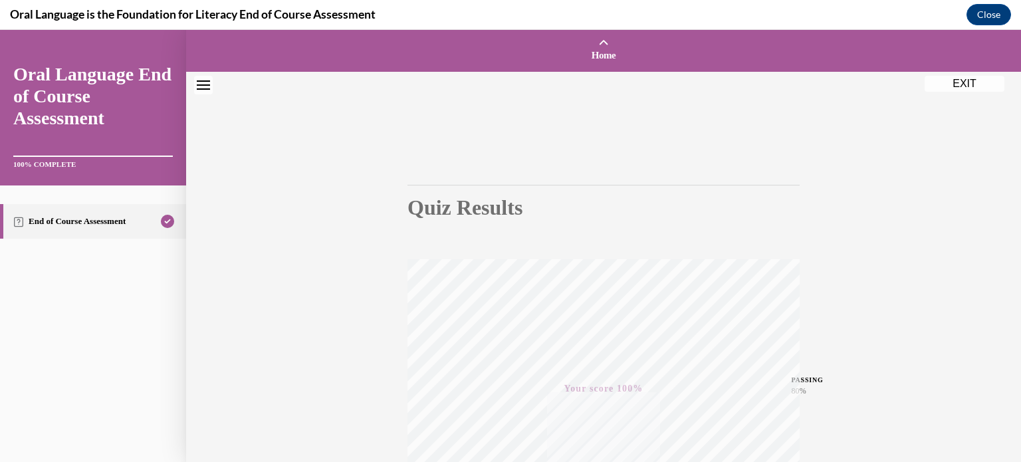
click at [974, 82] on button "EXIT" at bounding box center [964, 84] width 80 height 16
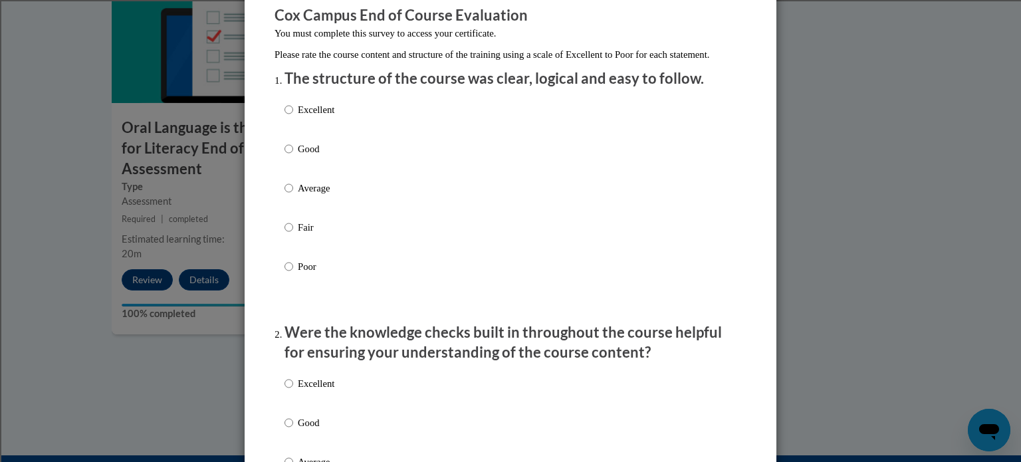
scroll to position [119, 0]
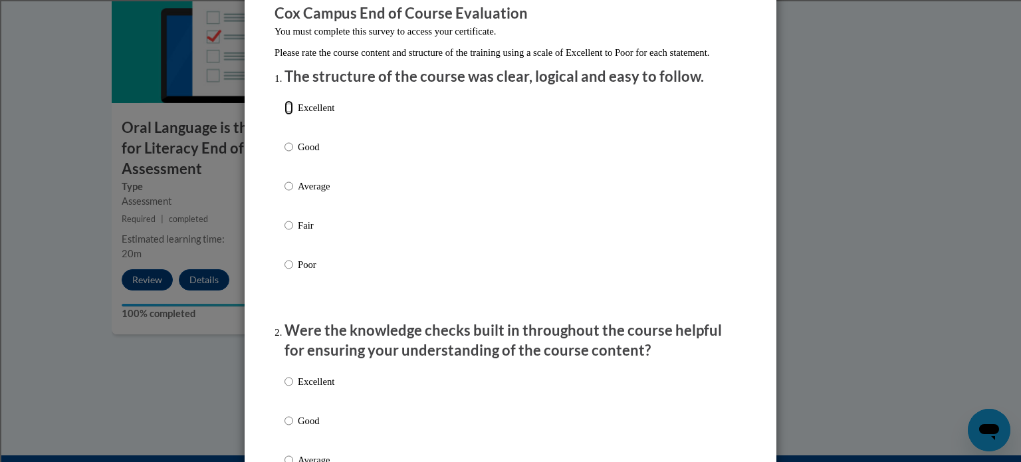
click at [285, 115] on input "Excellent" at bounding box center [288, 107] width 9 height 15
radio input "true"
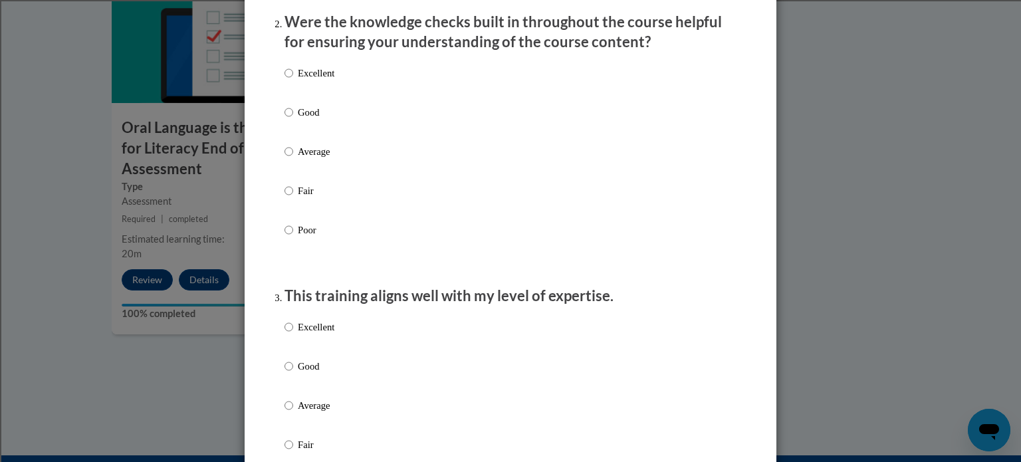
scroll to position [429, 0]
click at [289, 79] on input "Excellent" at bounding box center [288, 71] width 9 height 15
radio input "true"
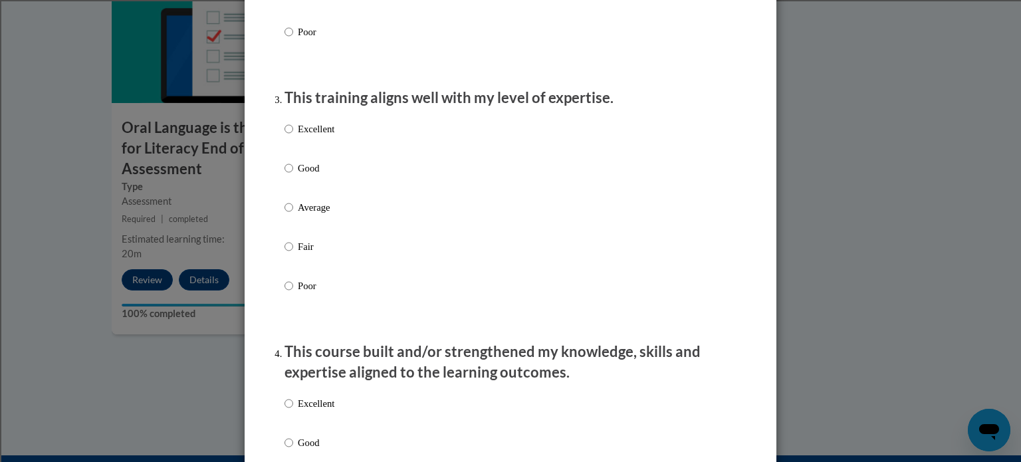
scroll to position [636, 0]
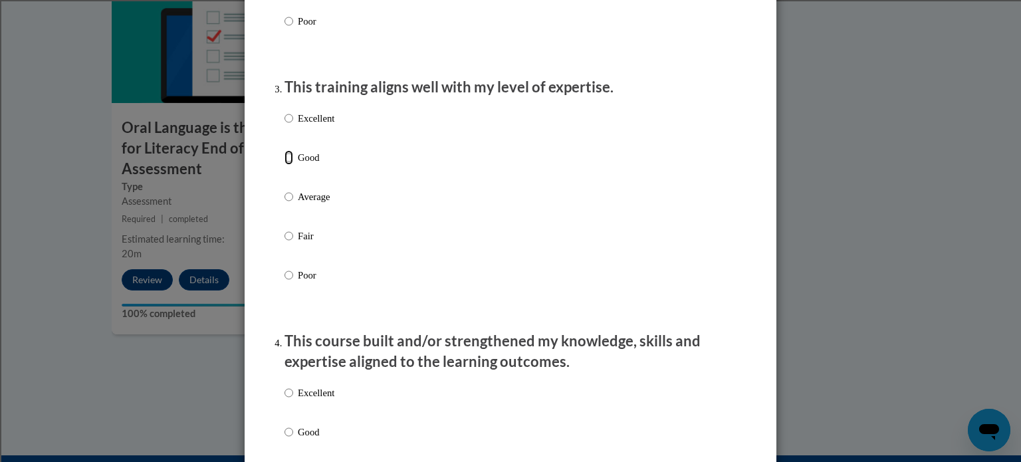
click at [290, 165] on input "Good" at bounding box center [288, 157] width 9 height 15
radio input "true"
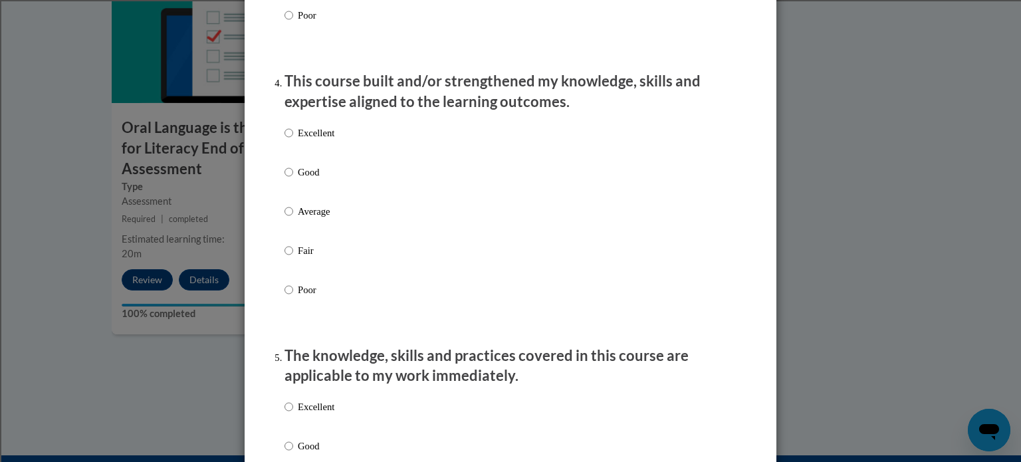
scroll to position [919, 0]
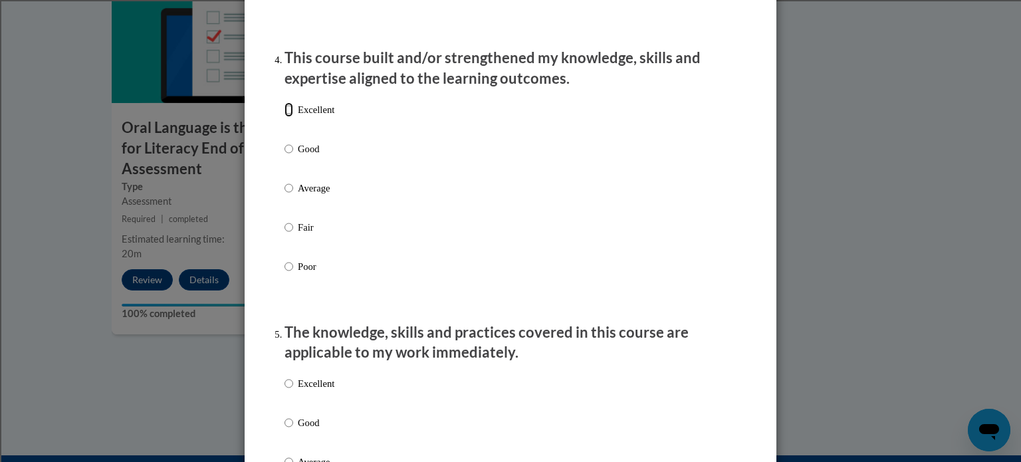
click at [288, 117] on input "Excellent" at bounding box center [288, 109] width 9 height 15
radio input "true"
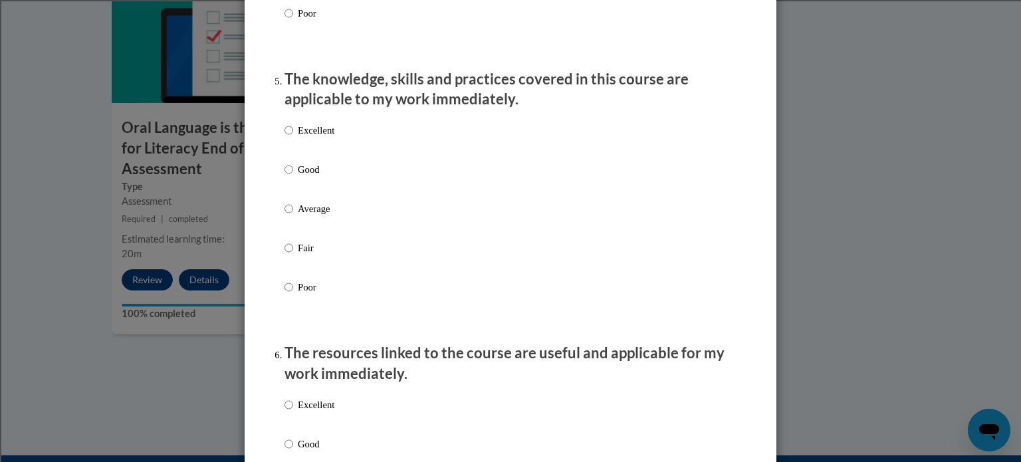
scroll to position [1174, 0]
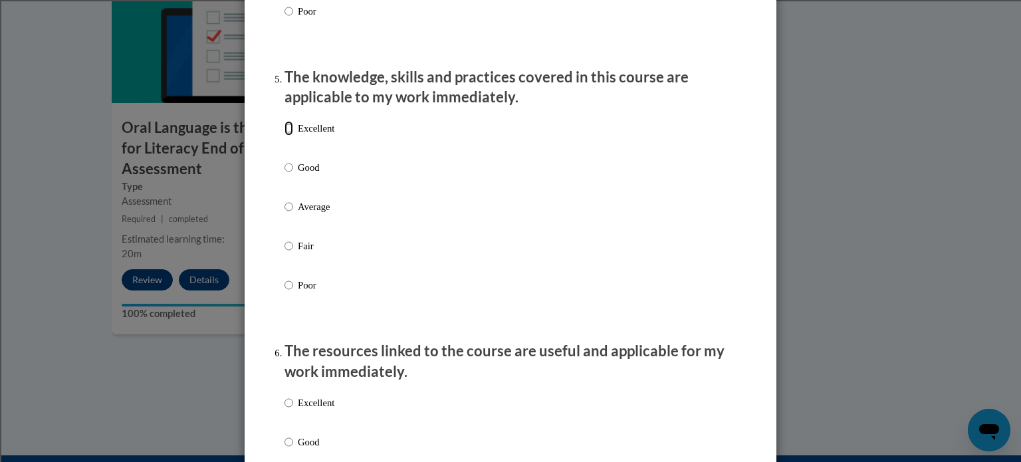
click at [290, 136] on input "Excellent" at bounding box center [288, 128] width 9 height 15
radio input "true"
click at [290, 136] on input "Excellent" at bounding box center [288, 128] width 9 height 15
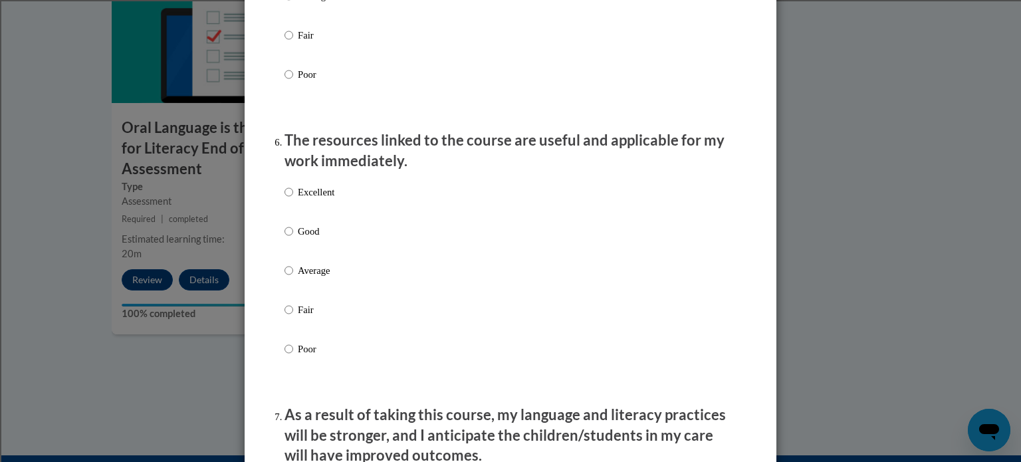
scroll to position [1395, 0]
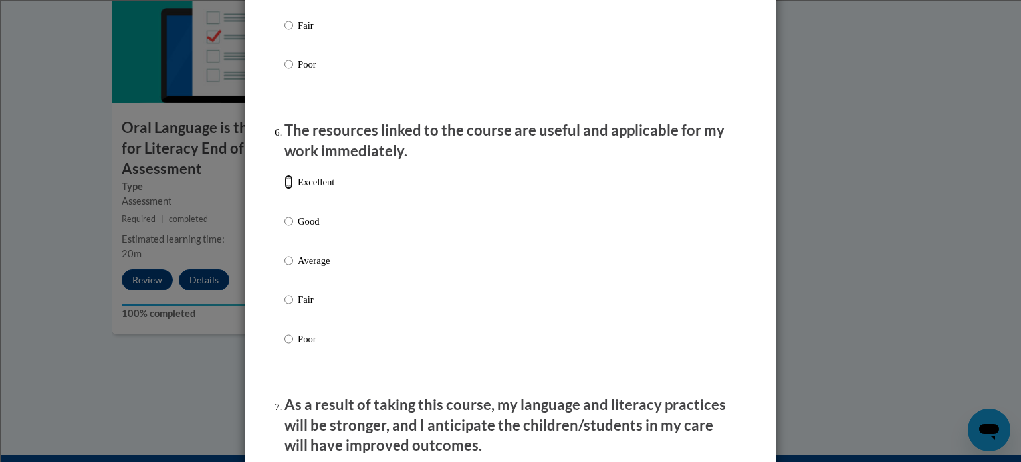
click at [290, 189] on input "Excellent" at bounding box center [288, 182] width 9 height 15
radio input "true"
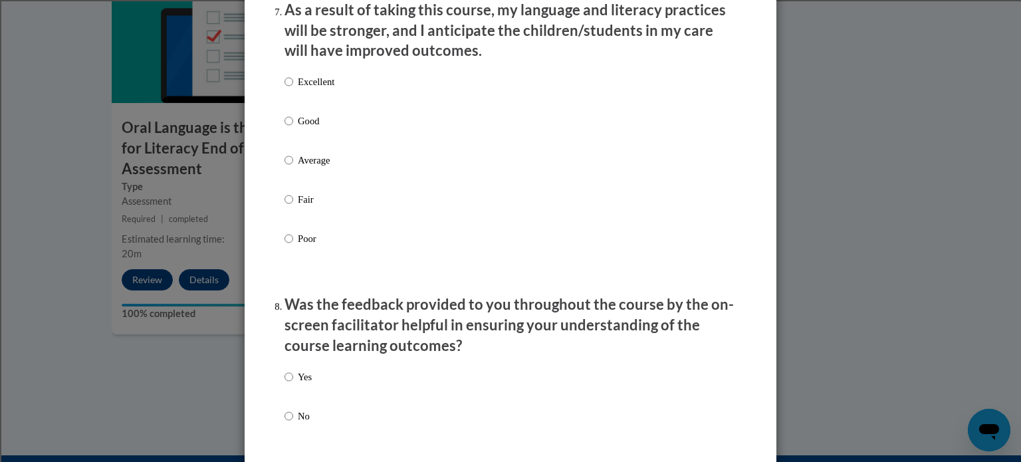
scroll to position [1794, 0]
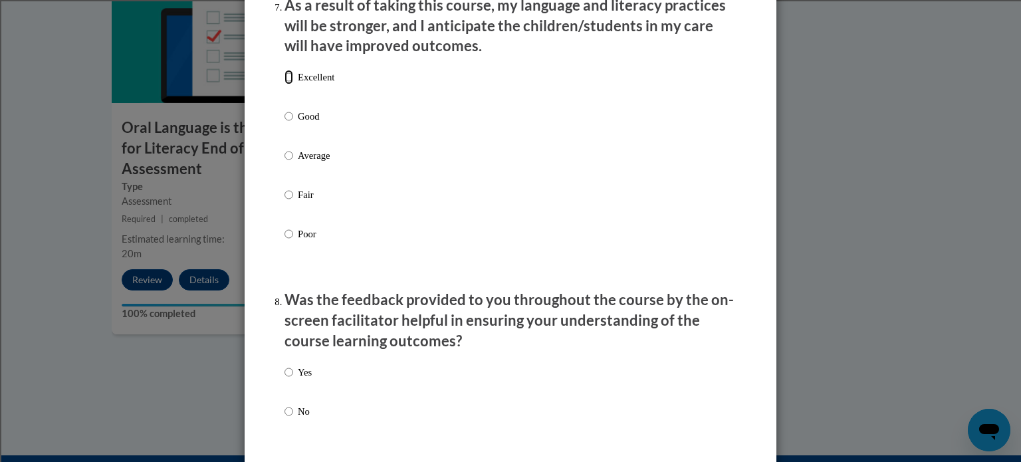
click at [290, 84] on input "Excellent" at bounding box center [288, 77] width 9 height 15
radio input "true"
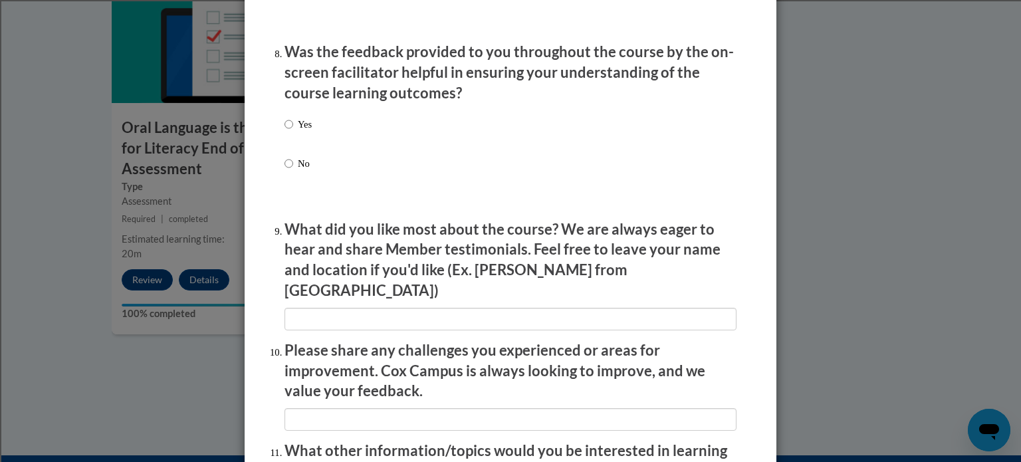
scroll to position [2045, 0]
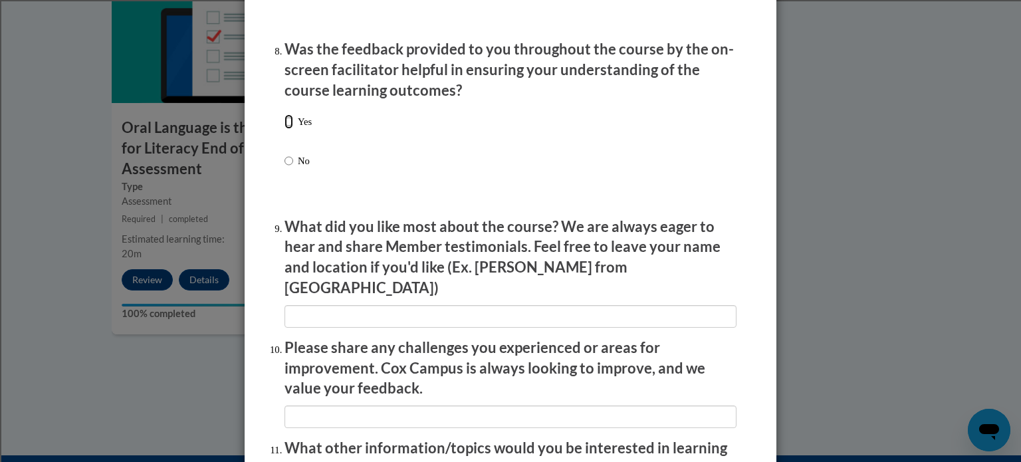
click at [291, 129] on input "Yes" at bounding box center [288, 121] width 9 height 15
radio input "true"
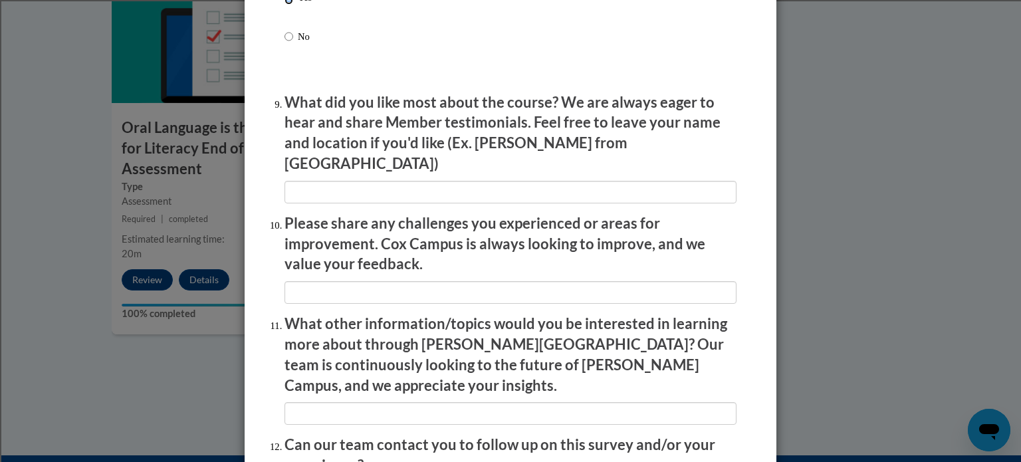
scroll to position [2171, 0]
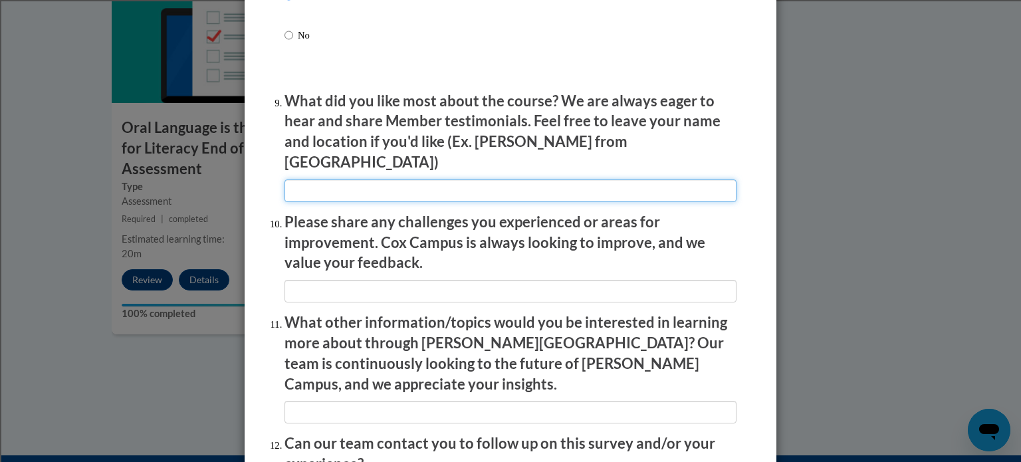
click at [574, 183] on input "textbox" at bounding box center [510, 190] width 452 height 23
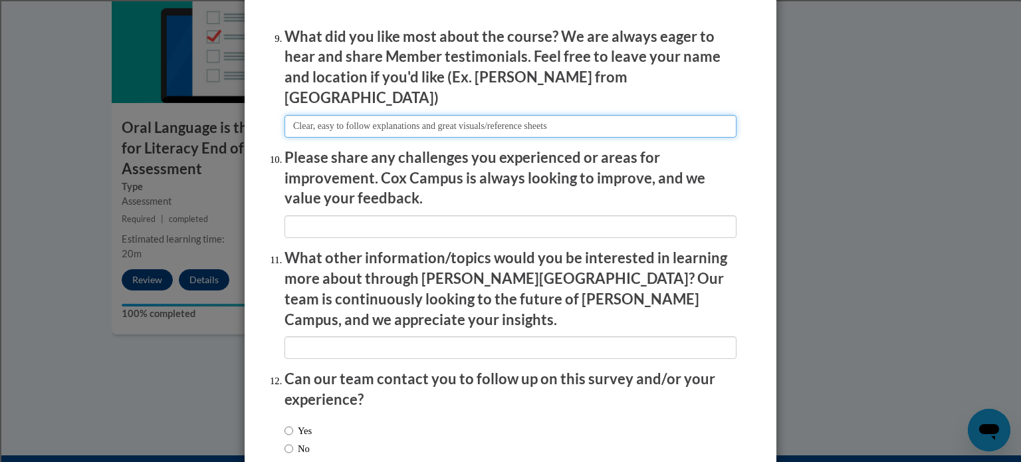
scroll to position [2236, 0]
type input "Clear, easy to follow explanations and great visuals/reference sheets"
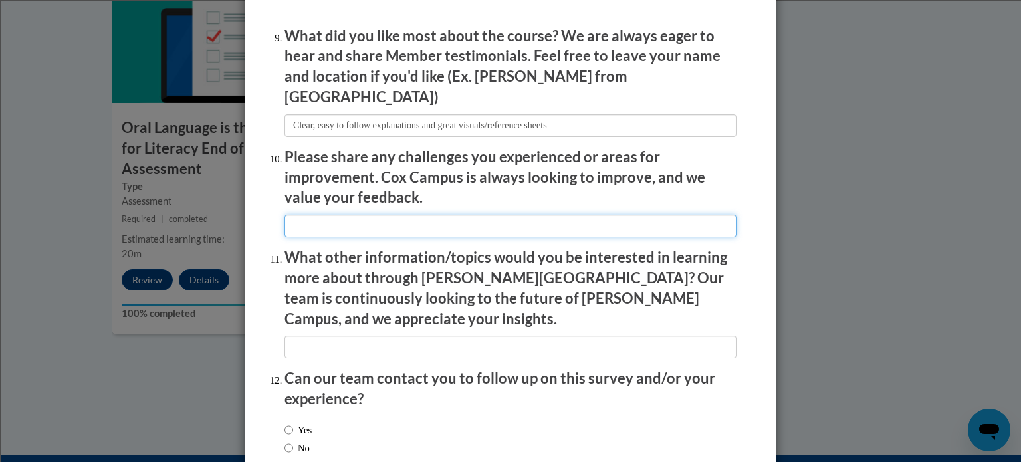
click at [510, 215] on input "textbox" at bounding box center [510, 226] width 452 height 23
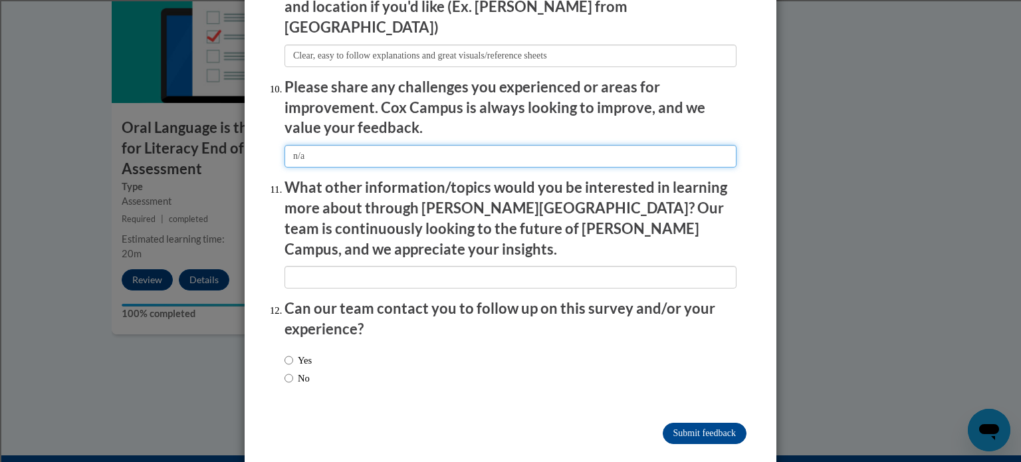
type input "n/a"
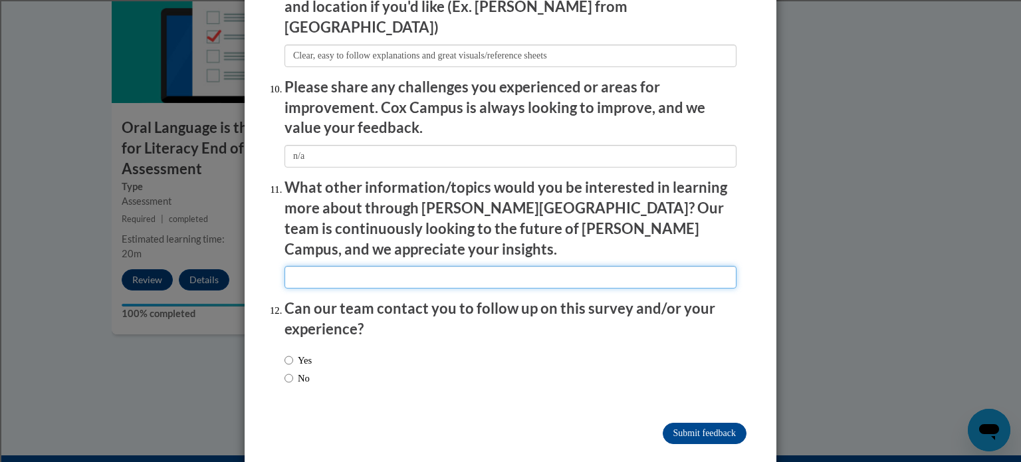
click at [369, 266] on input "textbox" at bounding box center [510, 277] width 452 height 23
click at [290, 371] on input "No" at bounding box center [288, 378] width 9 height 15
radio input "true"
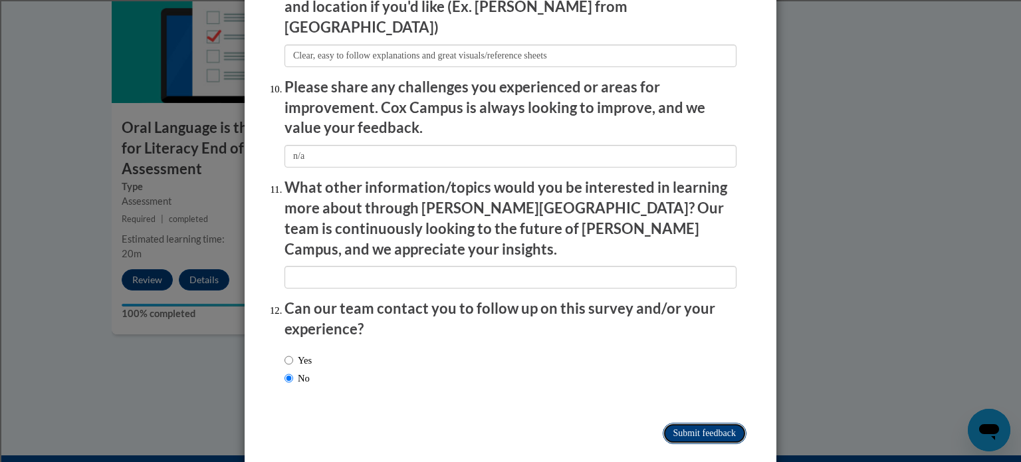
click at [714, 423] on input "Submit feedback" at bounding box center [705, 433] width 84 height 21
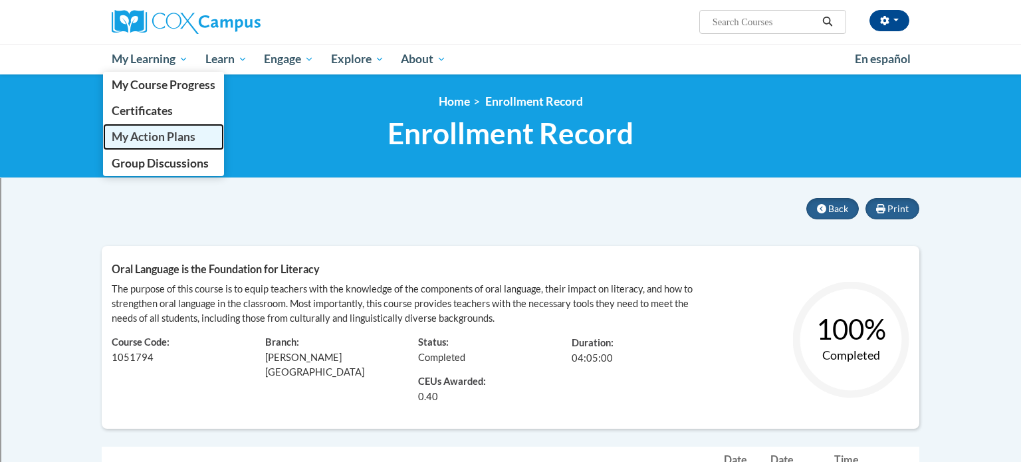
click at [184, 140] on span "My Action Plans" at bounding box center [154, 137] width 84 height 14
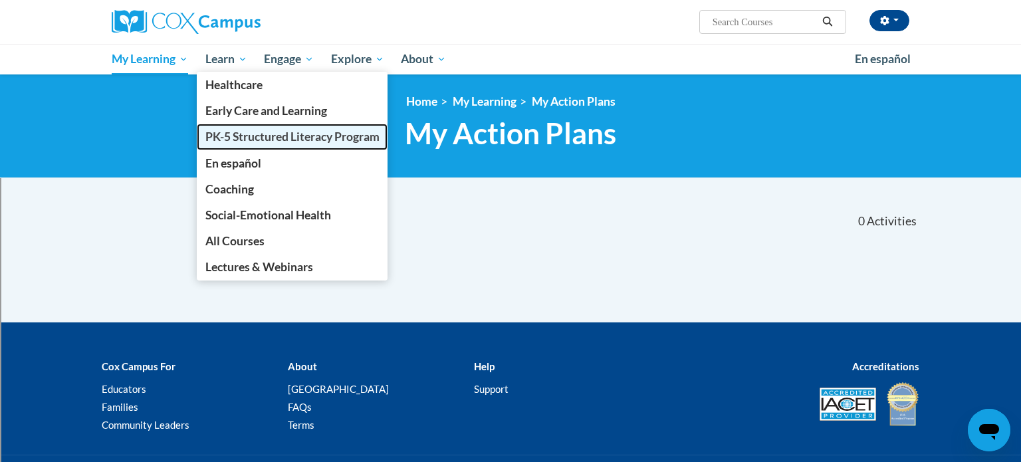
click at [248, 138] on span "PK-5 Structured Literacy Program" at bounding box center [292, 137] width 174 height 14
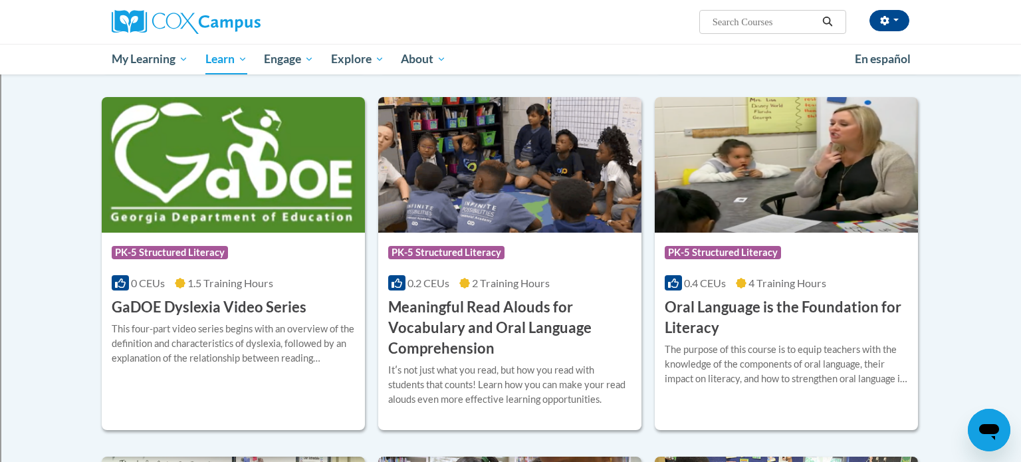
scroll to position [735, 0]
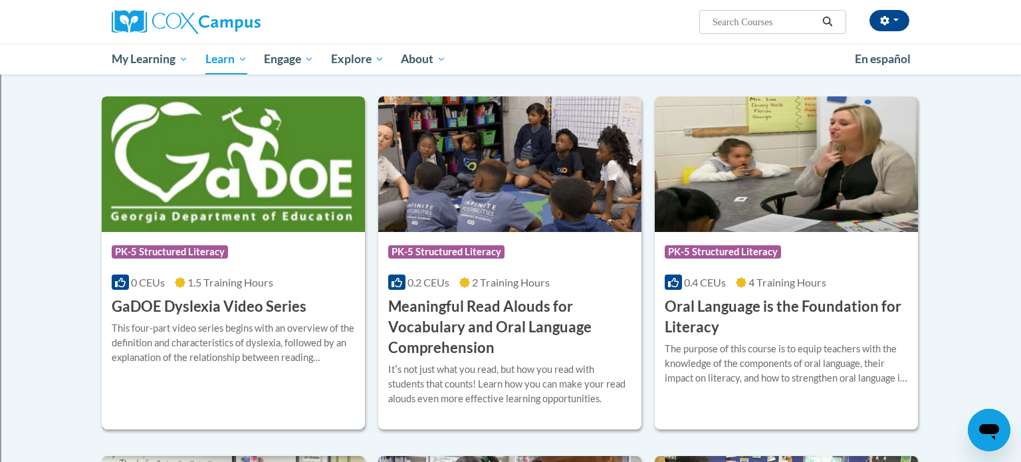
click at [302, 297] on h3 "GaDOE Dyslexia Video Series" at bounding box center [209, 306] width 195 height 21
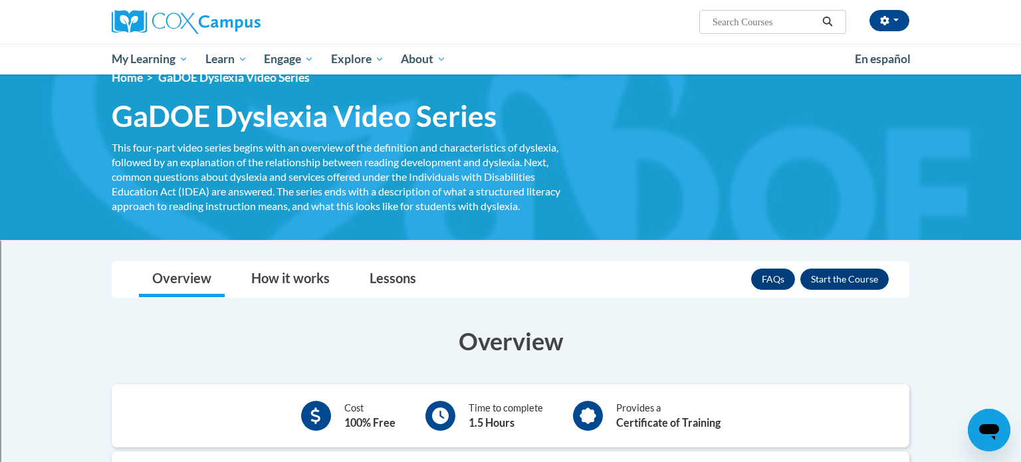
scroll to position [23, 0]
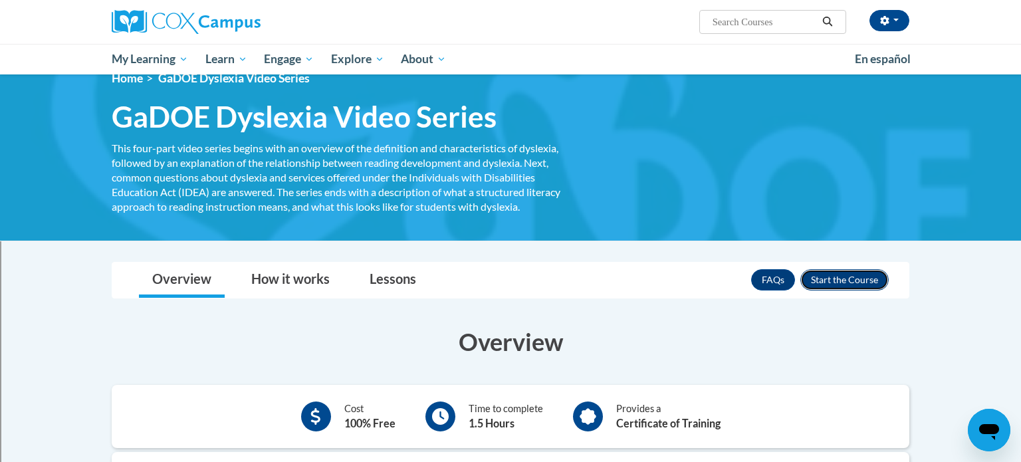
click at [872, 270] on button "Enroll" at bounding box center [844, 279] width 88 height 21
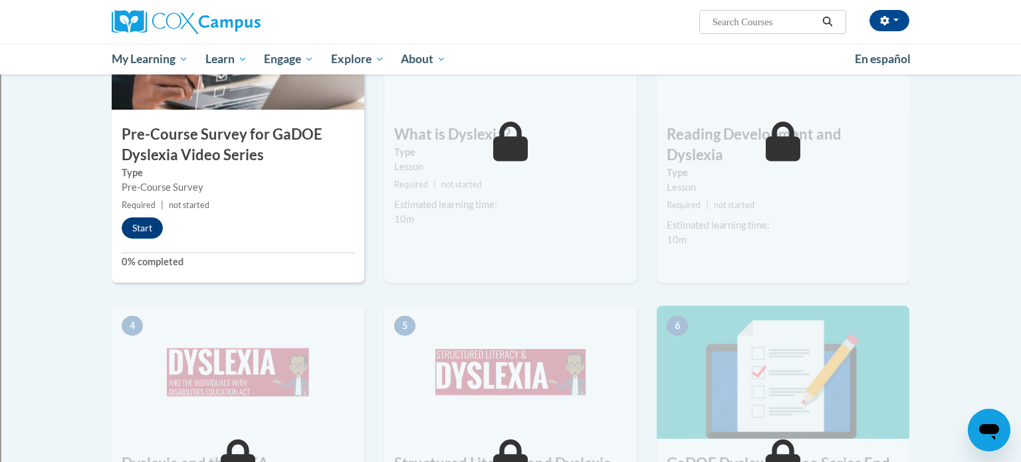
scroll to position [389, 0]
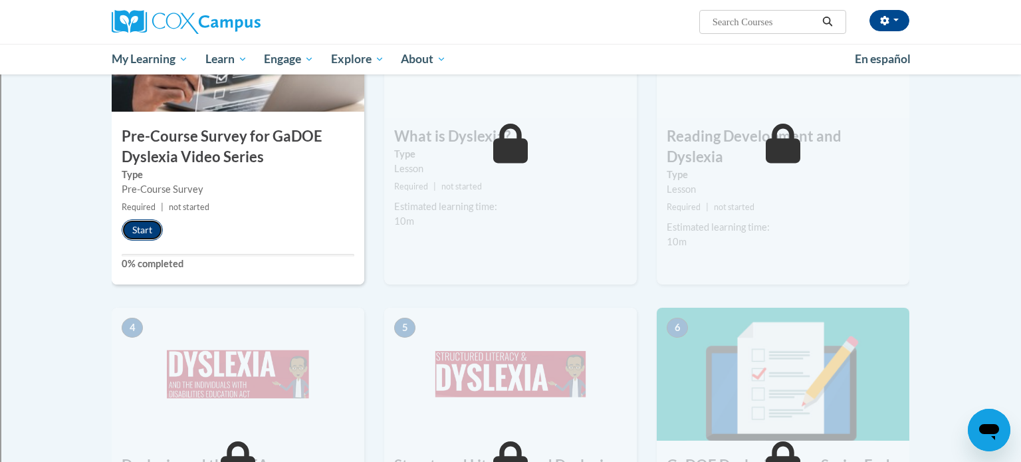
click at [156, 222] on button "Start" at bounding box center [142, 229] width 41 height 21
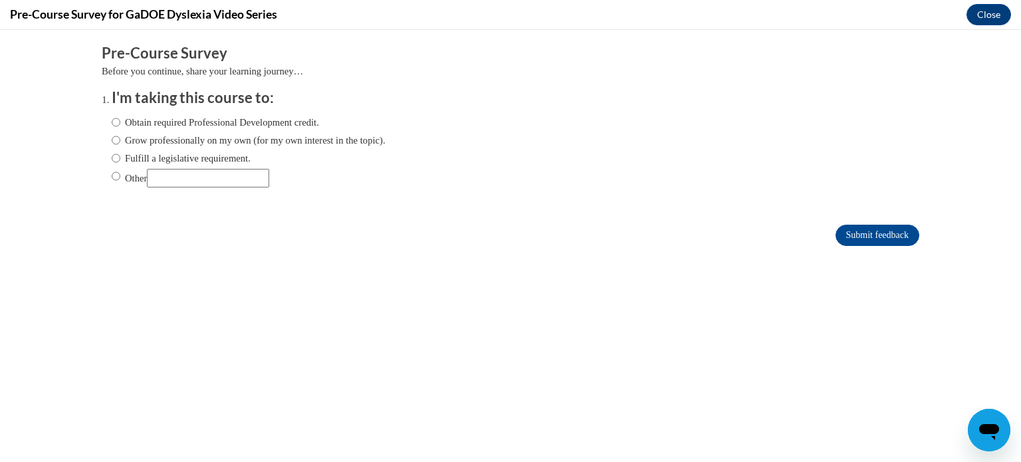
scroll to position [0, 0]
click at [116, 144] on input "Grow professionally on my own (for my own interest in the topic)." at bounding box center [116, 140] width 9 height 15
radio input "true"
click at [850, 233] on input "Submit feedback" at bounding box center [877, 235] width 84 height 21
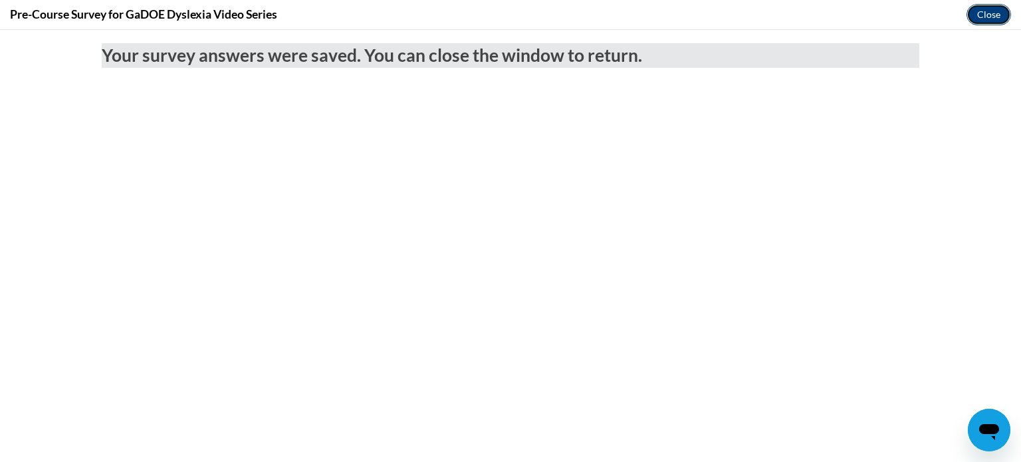
click at [987, 17] on button "Close" at bounding box center [988, 14] width 45 height 21
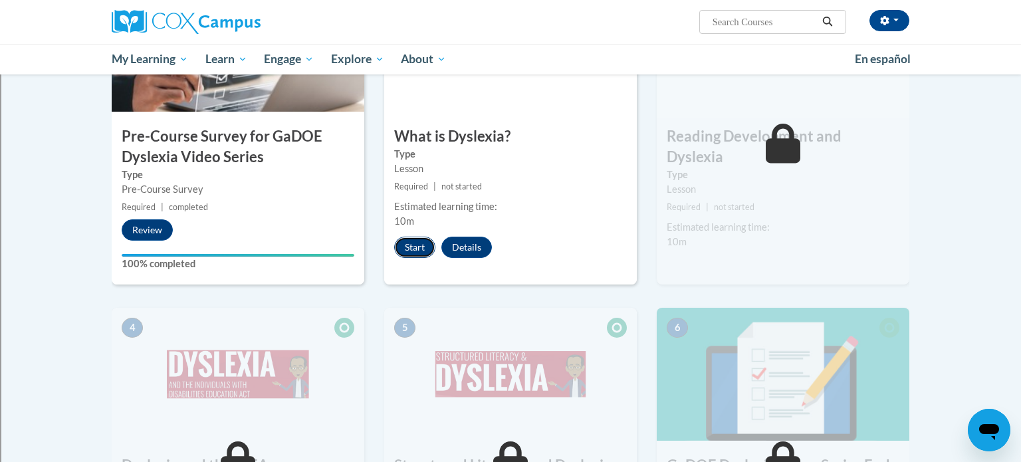
click at [406, 245] on button "Start" at bounding box center [414, 247] width 41 height 21
